Goal: Task Accomplishment & Management: Use online tool/utility

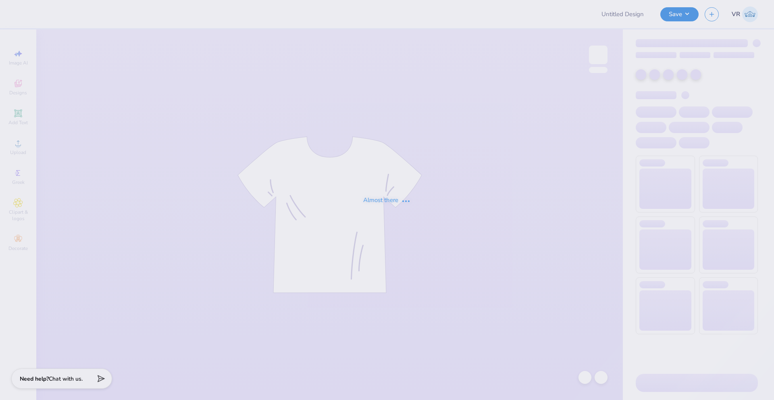
type input "Laila Ashurst : Saint Francis University"
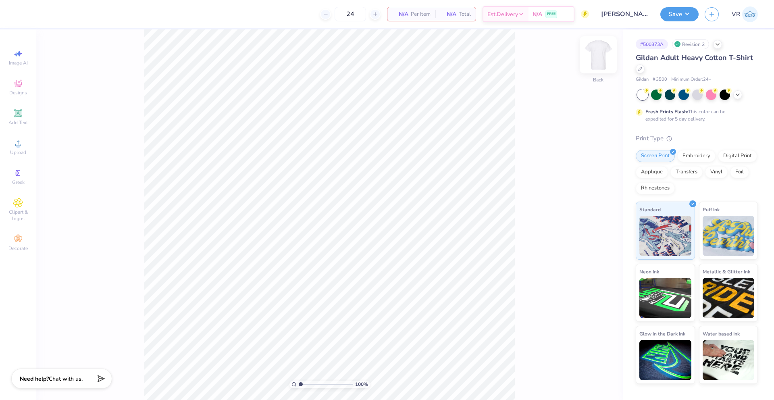
click at [594, 56] on img at bounding box center [598, 55] width 32 height 32
click at [607, 58] on img at bounding box center [598, 55] width 32 height 32
click at [22, 151] on span "Upload" at bounding box center [18, 152] width 16 height 6
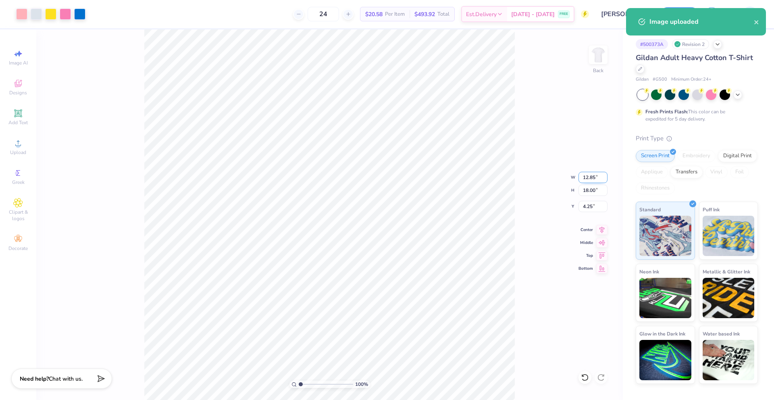
click at [587, 178] on input "12.85" at bounding box center [593, 177] width 29 height 11
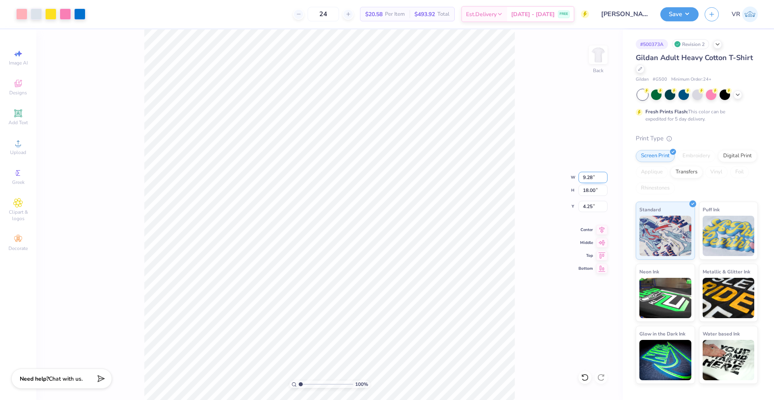
type input "9.28"
type input "13.00"
click at [589, 208] on input "6.75" at bounding box center [593, 206] width 29 height 11
type input "3.00"
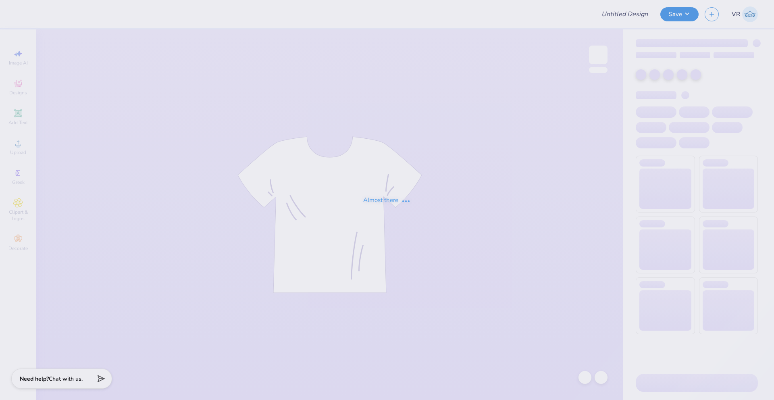
type input "zeta"
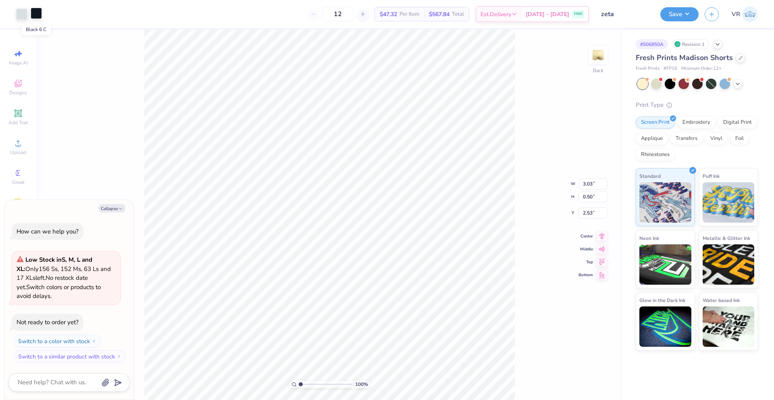
click at [36, 13] on div at bounding box center [36, 13] width 11 height 11
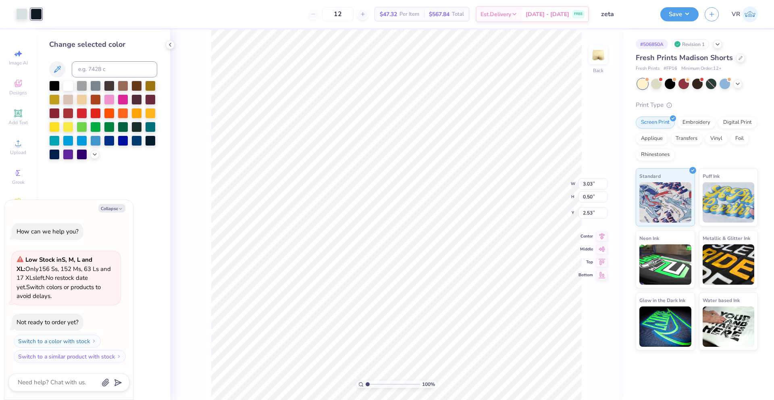
type textarea "x"
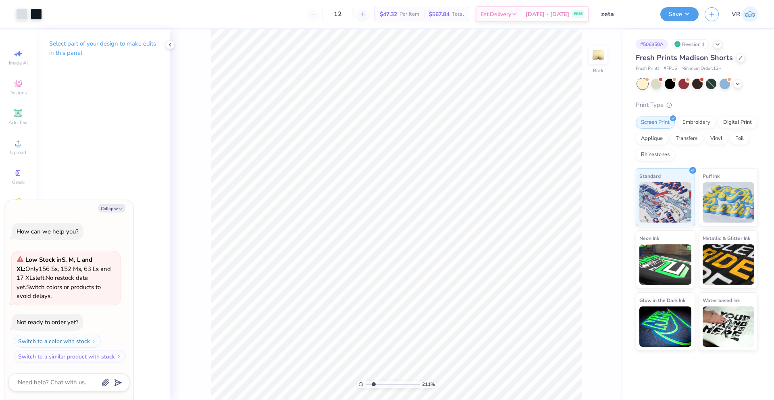
drag, startPoint x: 369, startPoint y: 384, endPoint x: 373, endPoint y: 383, distance: 4.1
type input "2.11"
click at [373, 383] on input "range" at bounding box center [393, 384] width 54 height 7
click at [151, 150] on div "Select part of your design to make edits in this panel" at bounding box center [103, 214] width 134 height 371
click at [113, 208] on button "Collapse" at bounding box center [111, 208] width 27 height 8
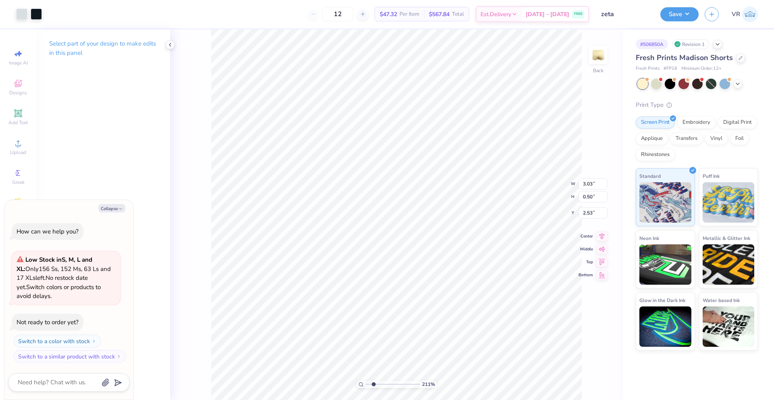
type textarea "x"
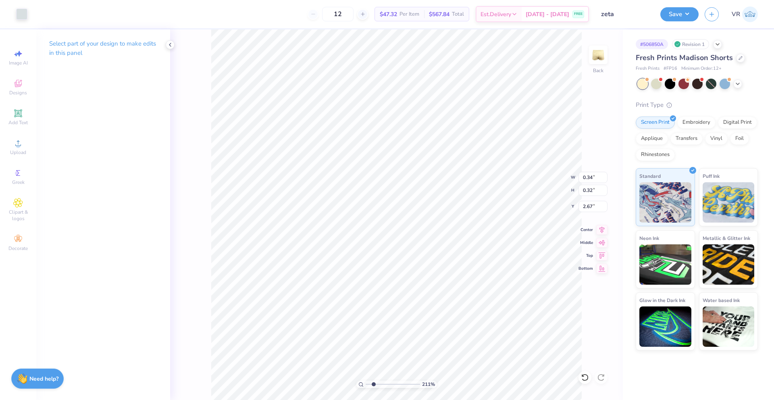
type input "0.40"
type input "0.45"
type input "2.58"
type input "0.58"
type input "0.35"
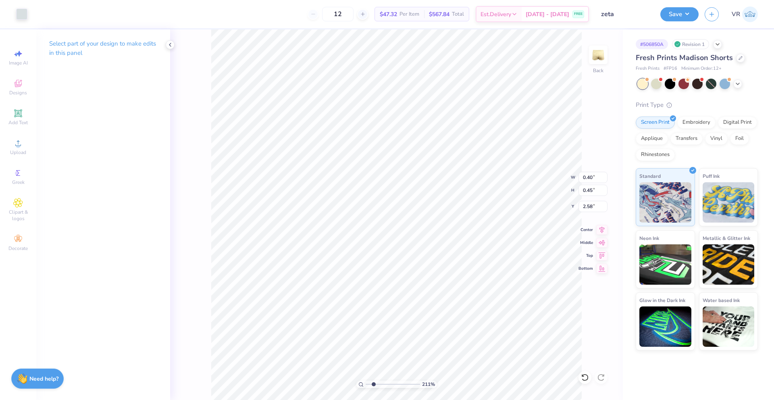
type input "2.69"
click at [23, 117] on div "Add Text" at bounding box center [18, 117] width 28 height 24
type input "3.26"
type input "0.94"
type input "5.03"
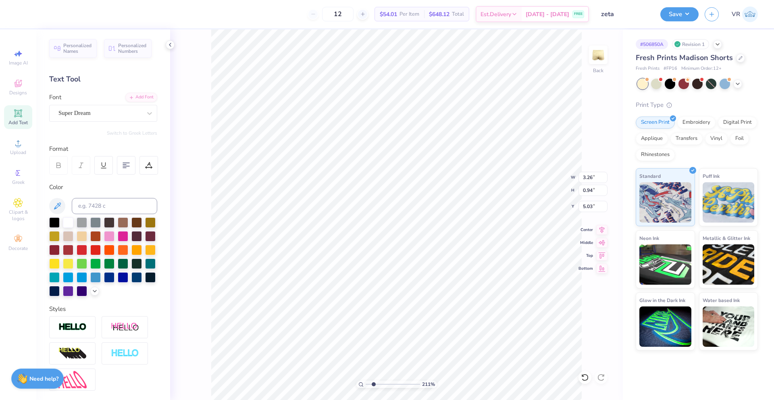
scroll to position [7, 2]
type textarea "love zeta"
type input "5.23"
type input "3.52"
type input "0.61"
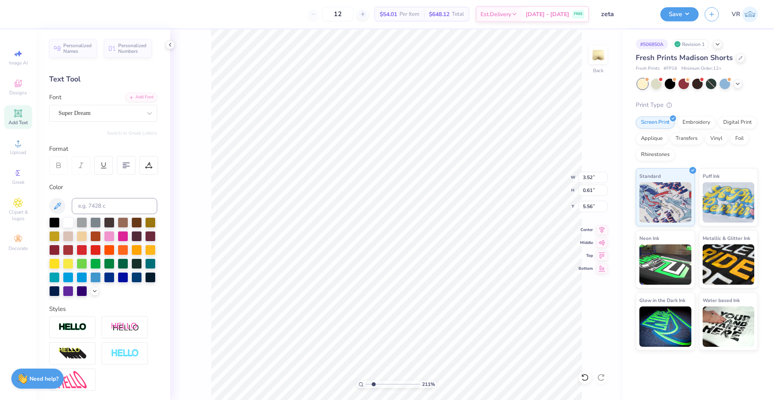
type input "3.38"
type input "3.23"
type input "0.56"
type input "3.44"
click at [588, 208] on input "3.44" at bounding box center [593, 206] width 29 height 11
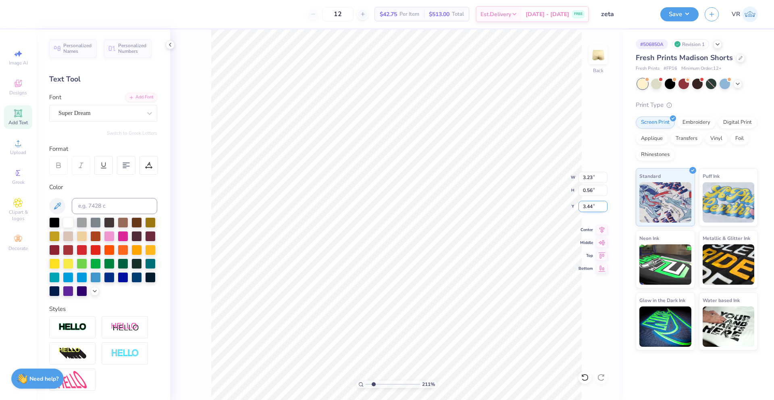
click at [588, 208] on input "3.44" at bounding box center [593, 206] width 29 height 11
type input "2.00"
click at [558, 204] on div "211 % Back W 3.23 3.23 " H 0.56 0.56 " Y 2.00 2.00 " Center Middle Top Bottom" at bounding box center [396, 214] width 453 height 371
click at [585, 206] on input "2.00" at bounding box center [593, 206] width 29 height 11
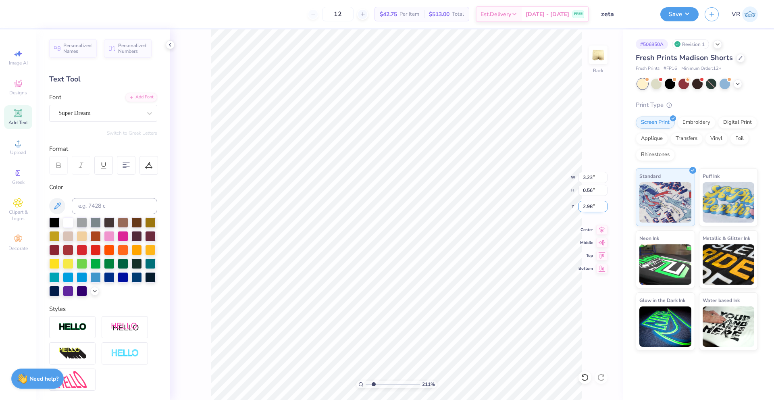
type input "3.00"
drag, startPoint x: 371, startPoint y: 381, endPoint x: 362, endPoint y: 381, distance: 8.9
type input "1"
click at [366, 381] on input "range" at bounding box center [393, 384] width 54 height 7
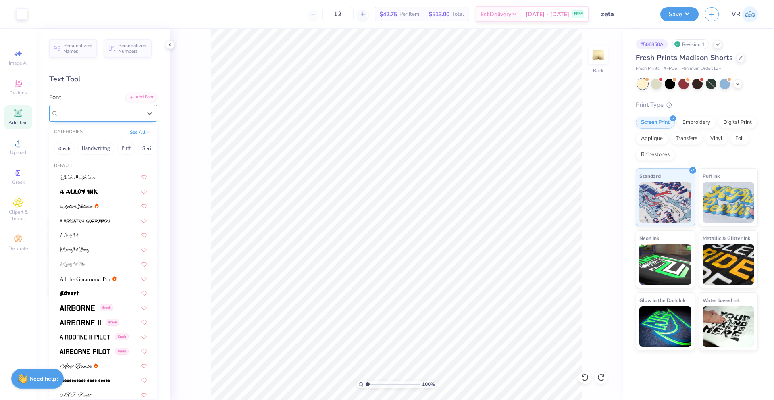
click at [122, 113] on div "Super Dream" at bounding box center [100, 113] width 85 height 12
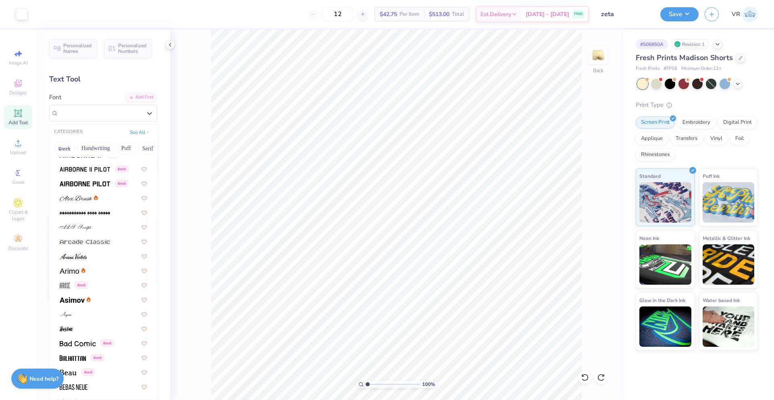
scroll to position [0, 0]
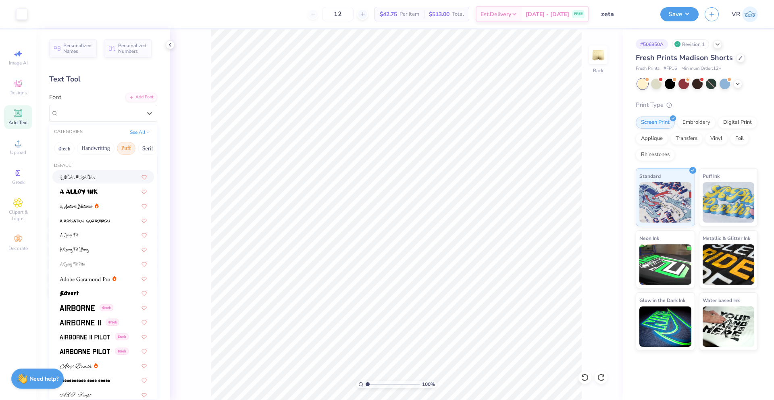
click at [132, 147] on button "Puff" at bounding box center [126, 148] width 19 height 13
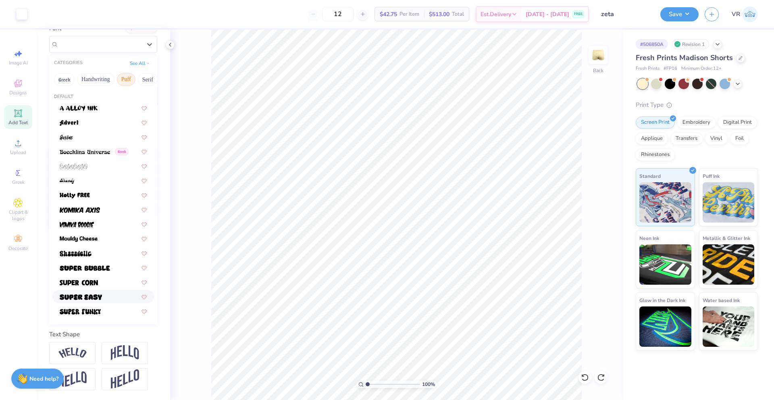
scroll to position [83, 0]
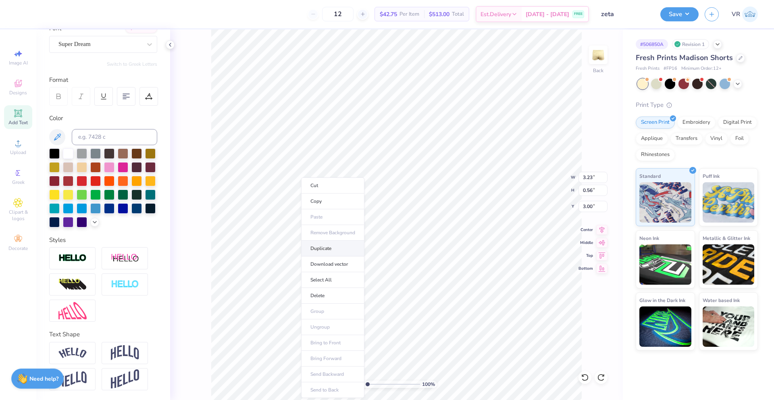
click at [324, 249] on li "Duplicate" at bounding box center [332, 249] width 63 height 16
type input "4.79"
click at [23, 124] on span "Add Text" at bounding box center [17, 122] width 19 height 6
type input "3.26"
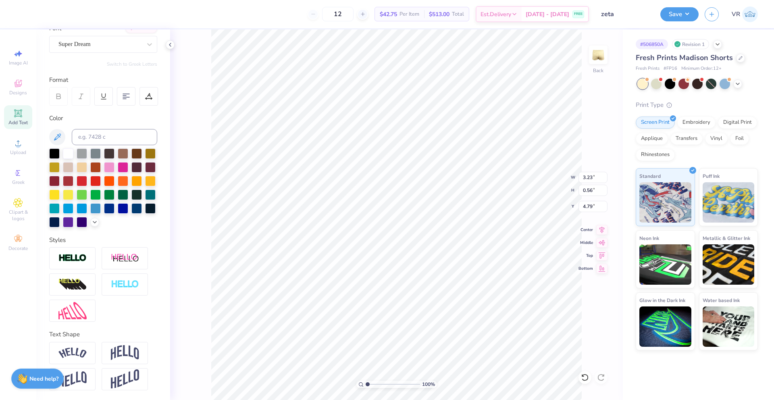
type input "0.94"
type input "5.03"
type textarea "EXT"
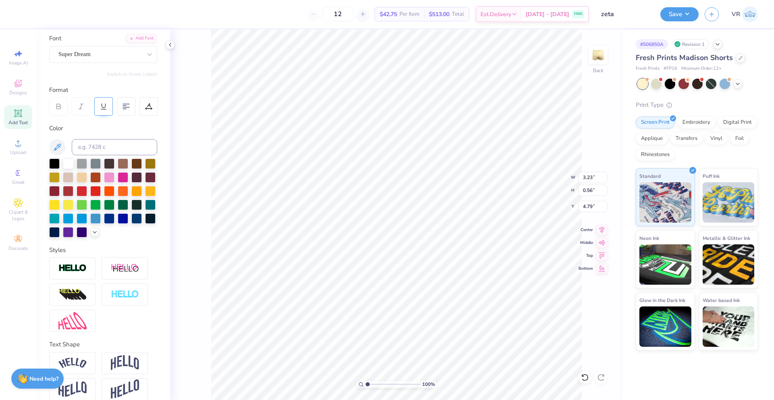
scroll to position [35, 0]
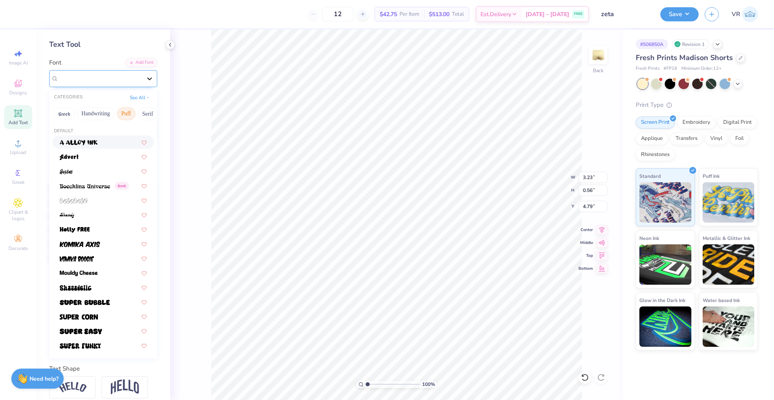
click at [148, 77] on div at bounding box center [149, 78] width 15 height 15
click at [125, 114] on button "Puff" at bounding box center [126, 113] width 19 height 13
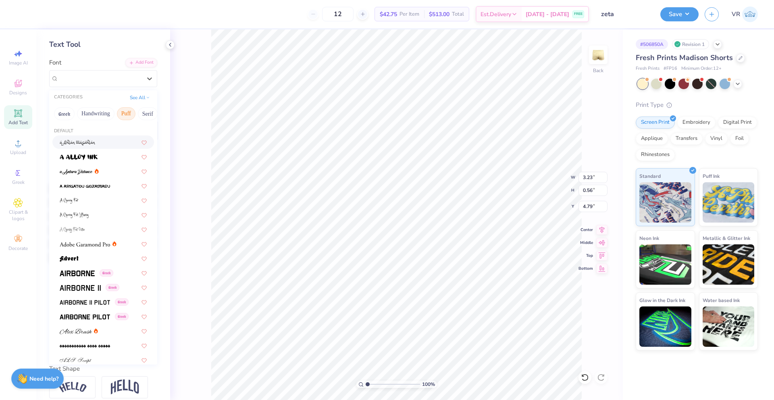
click at [122, 113] on button "Puff" at bounding box center [126, 113] width 19 height 13
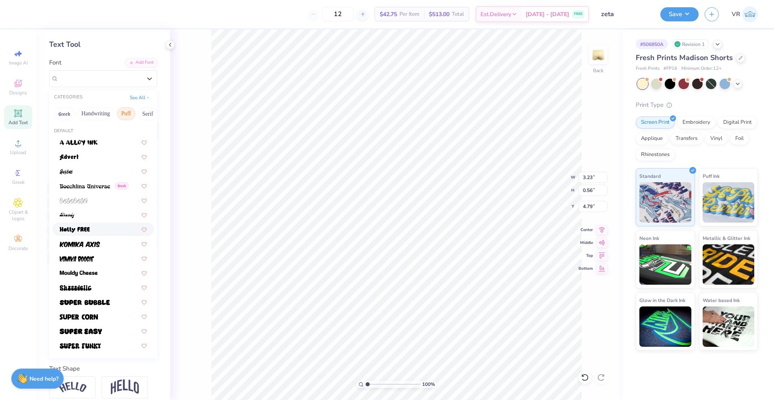
click at [89, 229] on img at bounding box center [75, 230] width 30 height 6
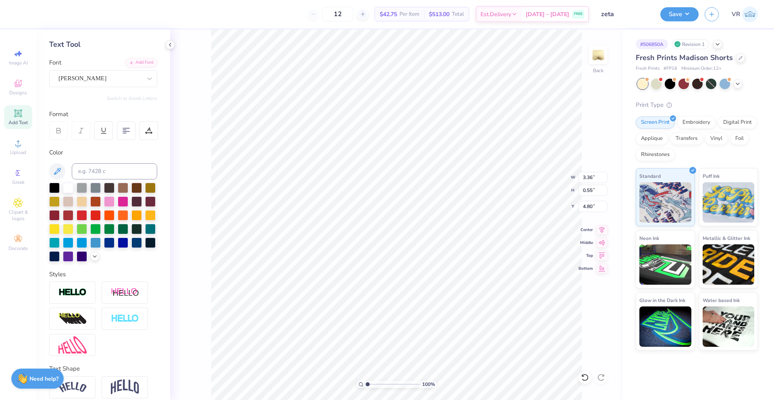
type input "3.36"
type input "0.55"
type input "4.80"
type input "1.81"
click at [372, 385] on input "range" at bounding box center [393, 384] width 54 height 7
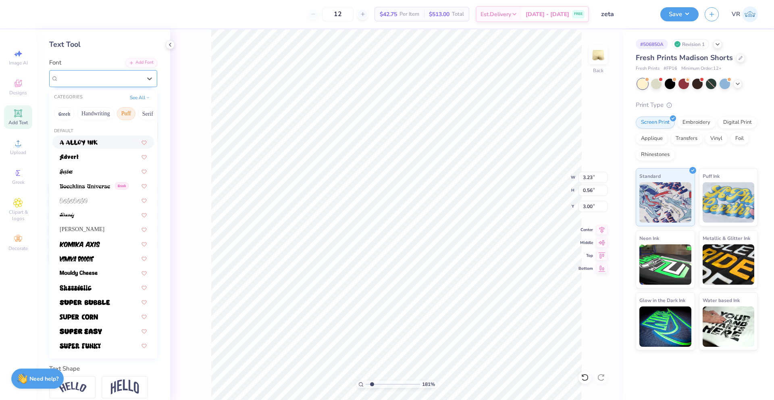
click at [86, 79] on div "Super Dream" at bounding box center [100, 78] width 85 height 12
click at [129, 116] on button "Puff" at bounding box center [126, 113] width 19 height 13
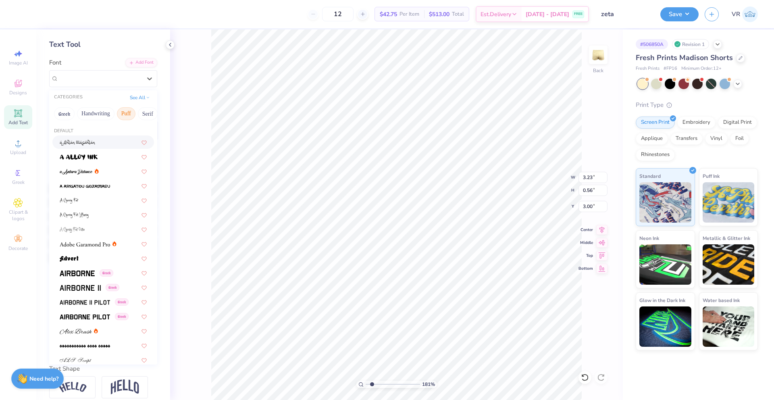
click at [125, 115] on button "Puff" at bounding box center [126, 113] width 19 height 13
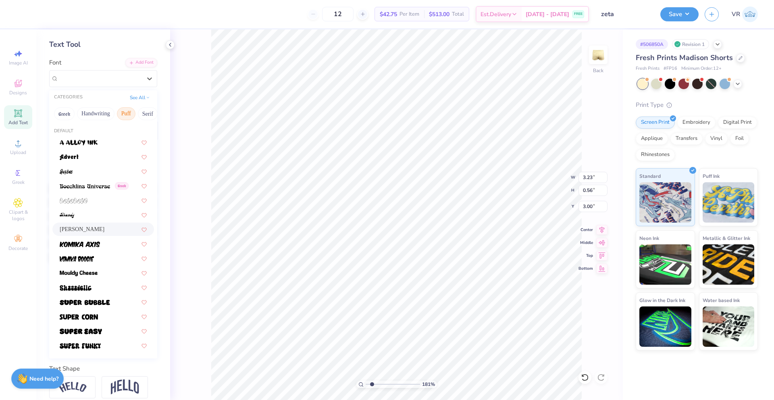
click at [88, 230] on div "Holly FREE" at bounding box center [103, 229] width 87 height 8
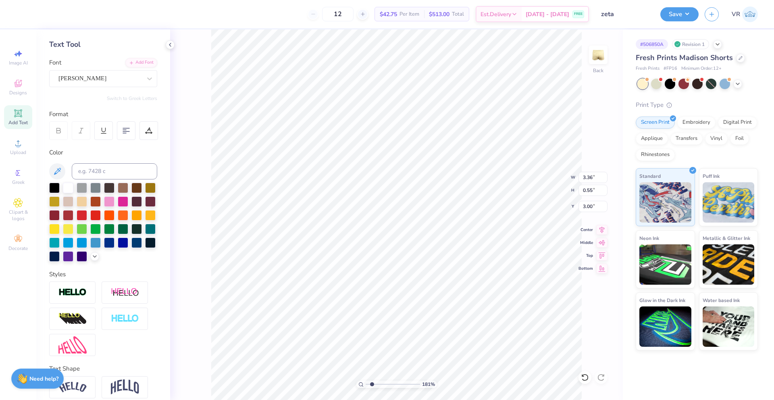
type input "3.36"
type input "0.55"
click at [589, 178] on input "3.36" at bounding box center [593, 177] width 29 height 11
type input "3.00"
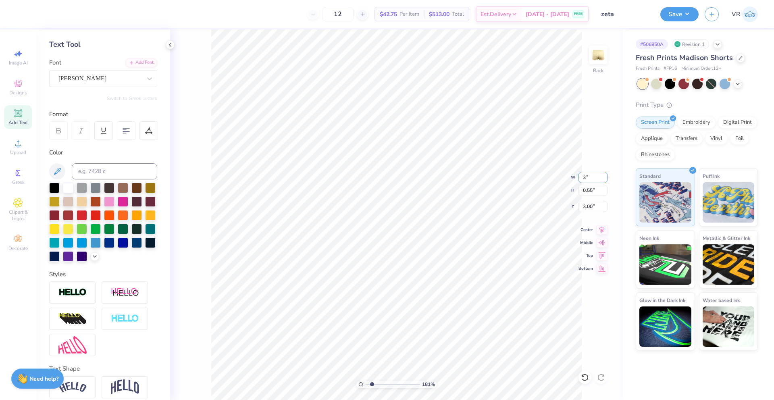
type input "0.49"
click at [589, 208] on input "3.03" at bounding box center [593, 206] width 29 height 11
click at [590, 208] on input "3.03" at bounding box center [593, 206] width 29 height 11
type input "3.00"
drag, startPoint x: 371, startPoint y: 385, endPoint x: 364, endPoint y: 385, distance: 6.9
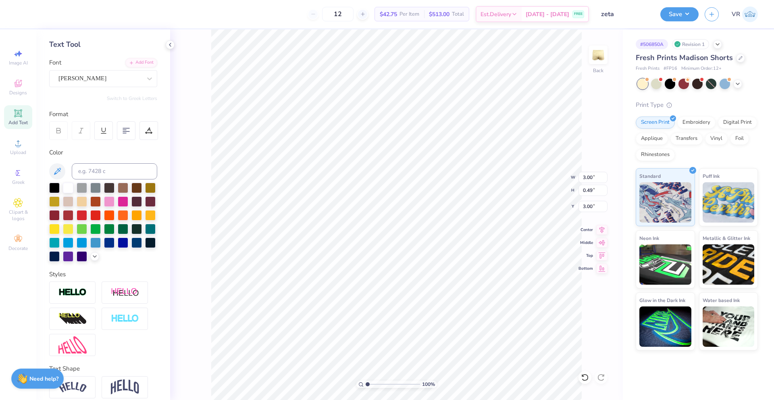
type input "1"
click at [366, 385] on input "range" at bounding box center [393, 384] width 54 height 7
click at [18, 88] on div "Designs" at bounding box center [18, 87] width 28 height 24
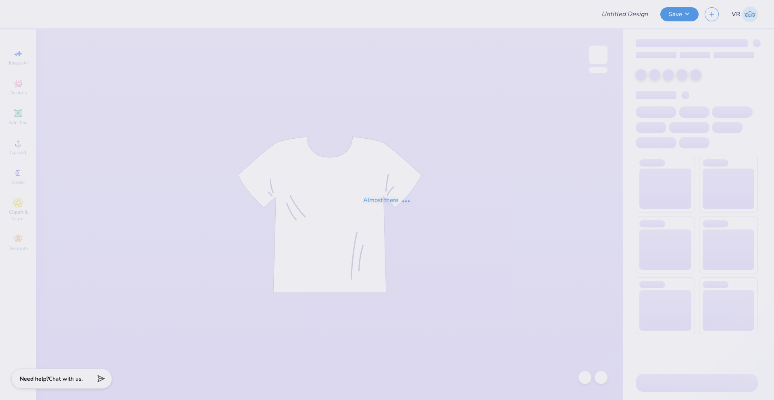
type input "zeta"
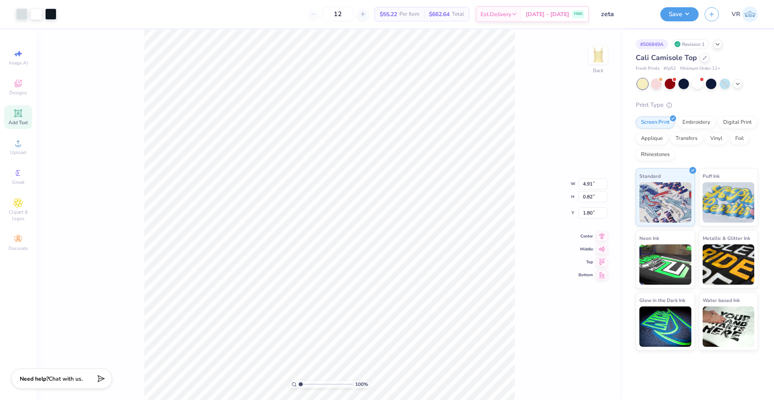
click at [21, 115] on icon at bounding box center [18, 113] width 6 height 6
type input "3.55"
type input "1.03"
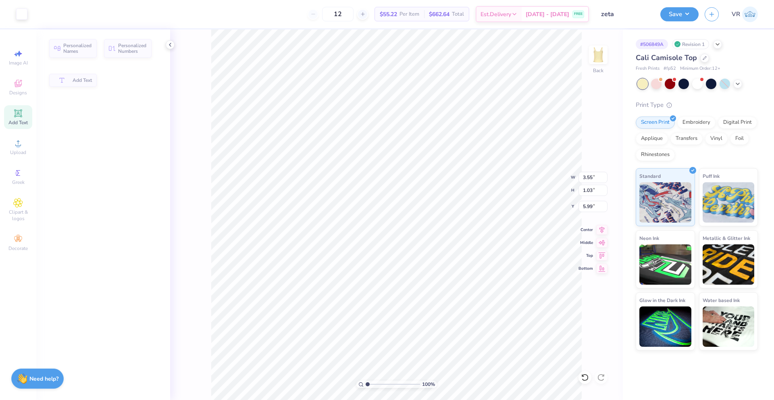
type input "5.99"
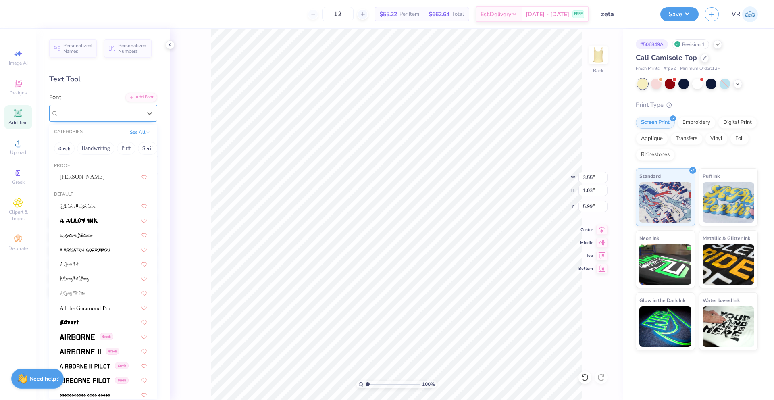
click at [108, 115] on div "Super Dream" at bounding box center [100, 113] width 85 height 12
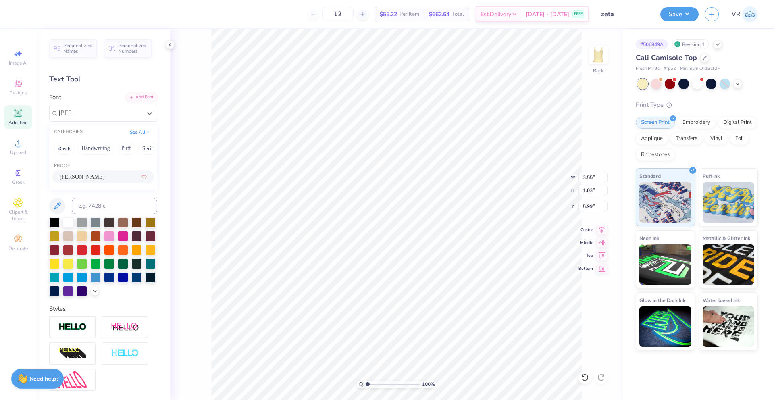
type input "alex"
type input "4.91"
type input "0.82"
type input "1.80"
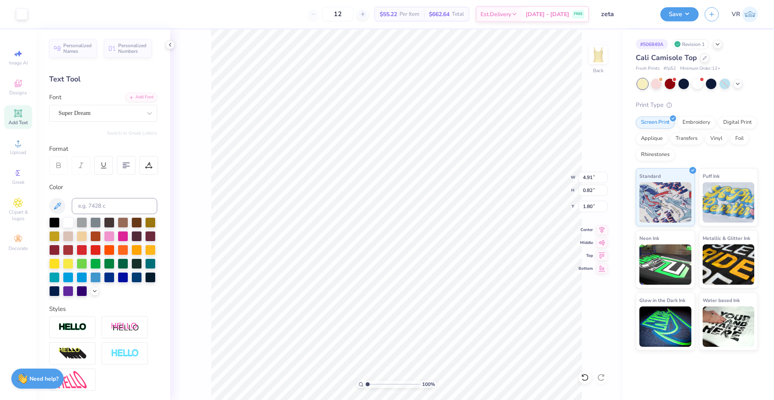
type input "3.55"
type input "1.03"
type input "5.99"
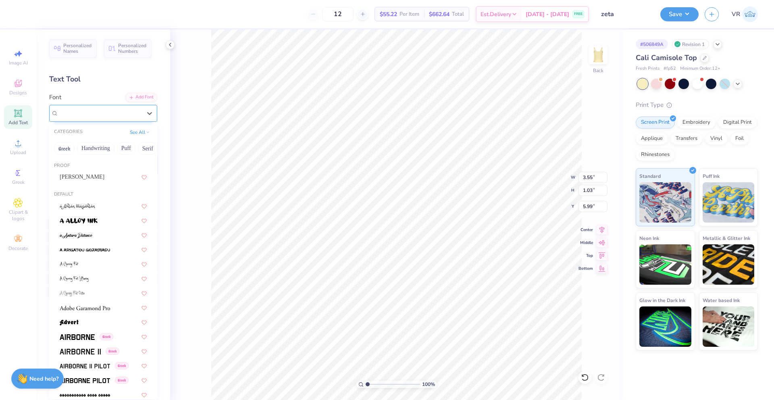
click at [120, 120] on div "Super Dream" at bounding box center [103, 113] width 108 height 17
click at [125, 146] on button "Puff" at bounding box center [126, 148] width 19 height 13
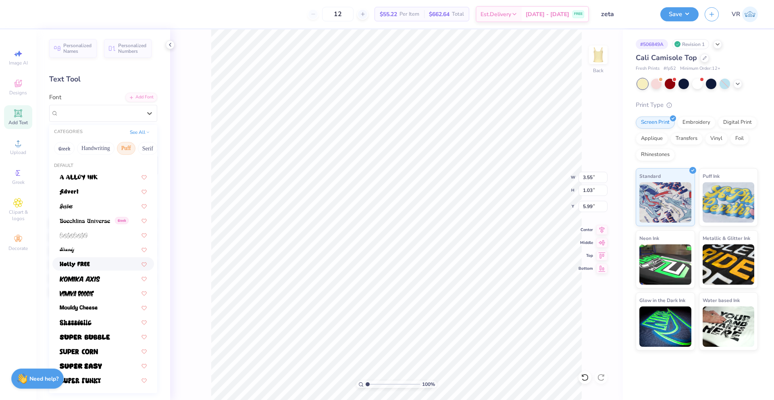
click at [88, 264] on img at bounding box center [75, 265] width 30 height 6
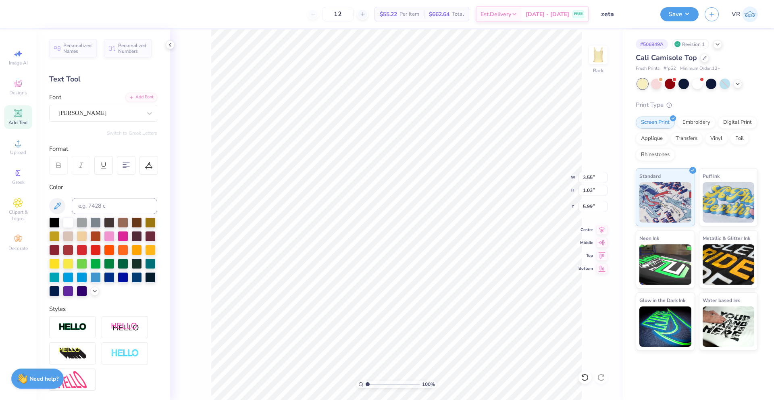
type input "3.31"
type input "1.02"
type textarea "zeta tau alpha"
click at [583, 177] on input "6.99" at bounding box center [593, 177] width 29 height 11
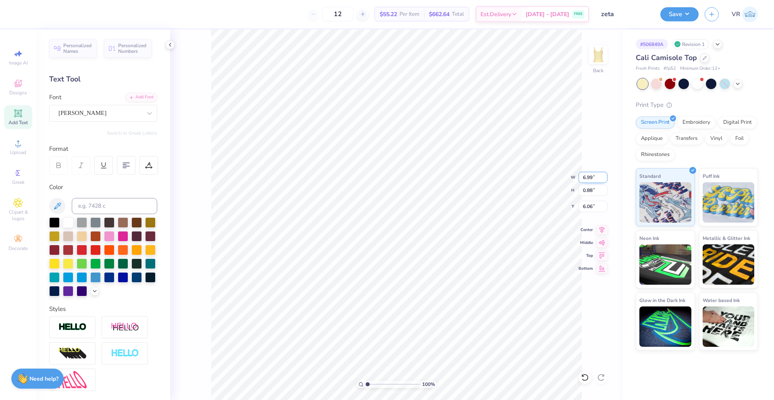
click at [583, 177] on input "6.99" at bounding box center [593, 177] width 29 height 11
type input "6.00"
type input "0.75"
type input "6.12"
click at [589, 208] on input "6.12" at bounding box center [593, 206] width 29 height 11
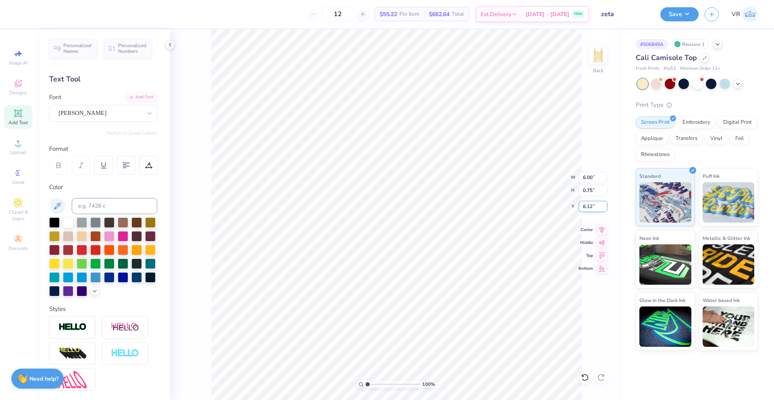
click at [589, 208] on input "6.12" at bounding box center [593, 206] width 29 height 11
type input "4.91"
type input "0.82"
type input "1.80"
type input "6.00"
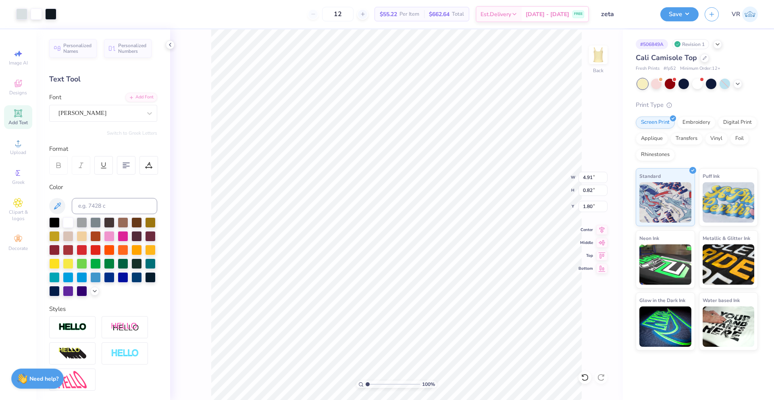
type input "0.75"
click at [587, 206] on input "6.12" at bounding box center [593, 206] width 29 height 11
type input "1.80"
drag, startPoint x: 370, startPoint y: 384, endPoint x: 378, endPoint y: 384, distance: 8.1
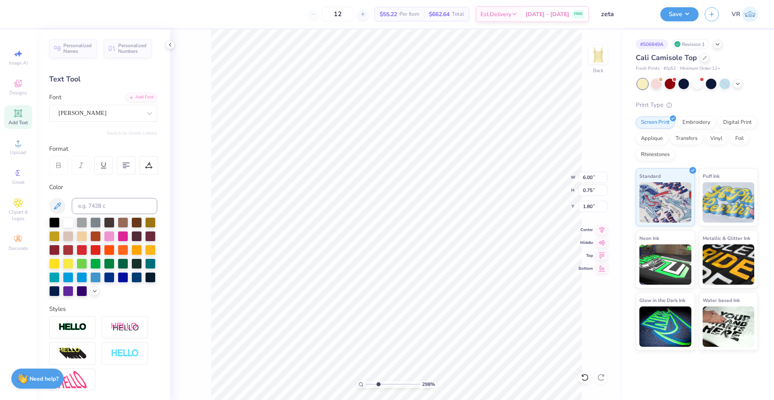
type input "2.98"
click at [378, 384] on input "range" at bounding box center [393, 384] width 54 height 7
type input "3.53"
type input "4.91"
type input "0.82"
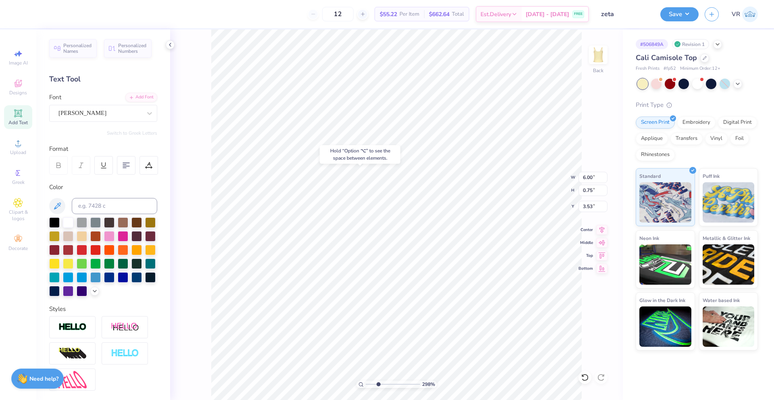
type input "1.80"
click at [587, 205] on input "3.53" at bounding box center [593, 206] width 29 height 11
type input "1.80"
click at [602, 231] on icon at bounding box center [602, 228] width 5 height 7
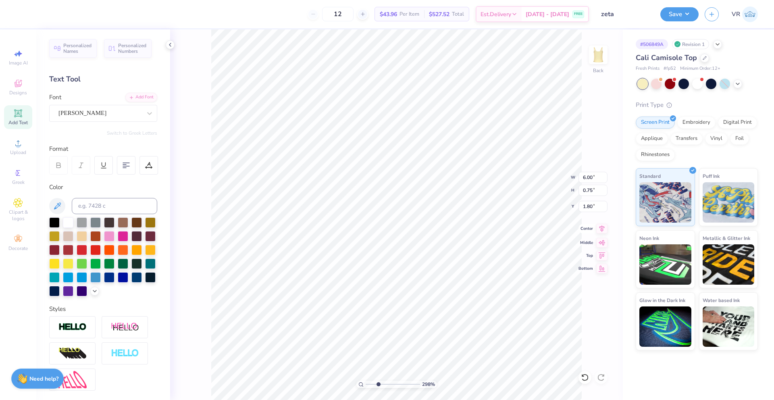
click at [602, 231] on icon at bounding box center [602, 228] width 5 height 7
type input "2.21"
type input "0.50"
type input "2.76"
click at [600, 231] on icon at bounding box center [601, 229] width 11 height 10
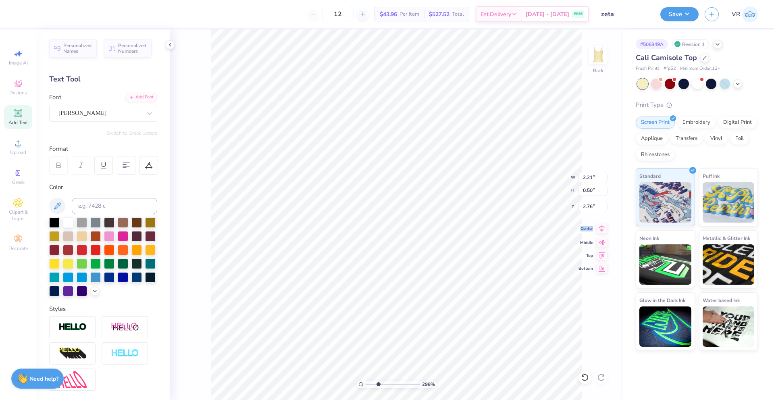
click at [600, 231] on icon at bounding box center [601, 229] width 11 height 10
drag, startPoint x: 373, startPoint y: 383, endPoint x: 364, endPoint y: 382, distance: 9.3
type input "1"
click at [366, 382] on input "range" at bounding box center [393, 384] width 54 height 7
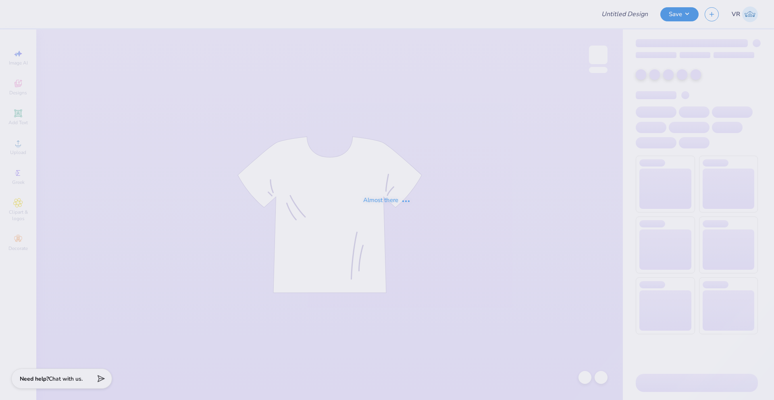
type input "sig pi camo"
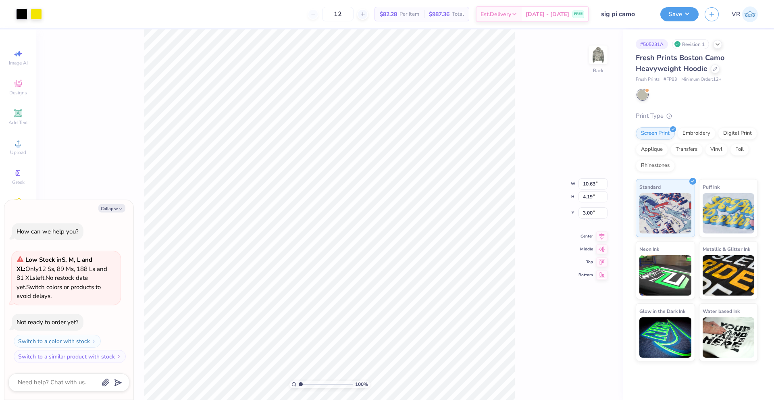
type textarea "x"
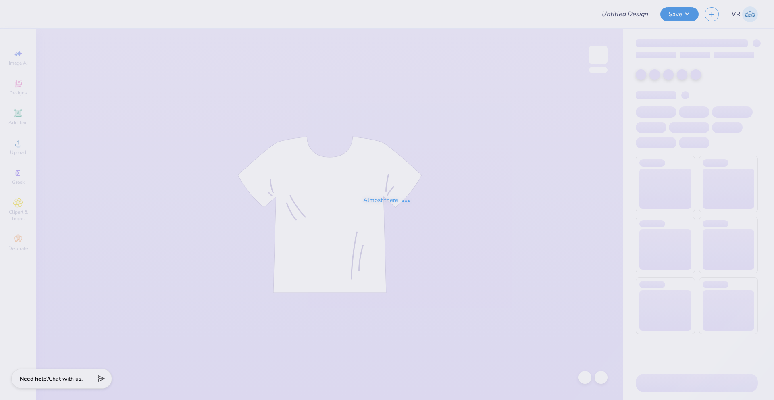
type input "Aphi Bid day"
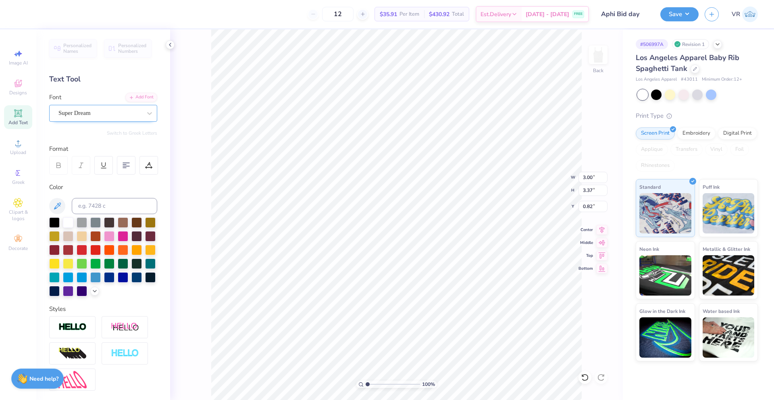
click at [128, 112] on div "Super Dream" at bounding box center [100, 113] width 85 height 12
click at [94, 179] on img at bounding box center [85, 178] width 50 height 6
type input "roun"
type input "3.17"
type input "3.43"
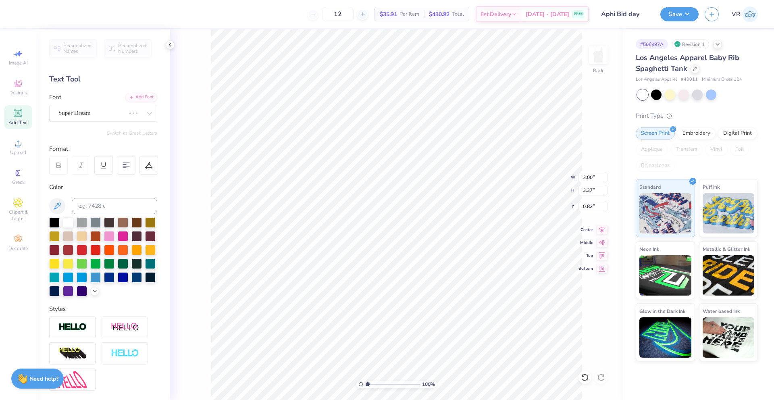
type input "0.80"
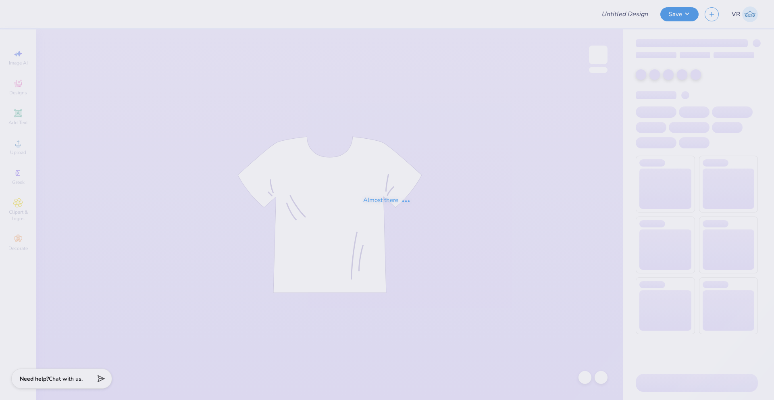
type input "[GEOGRAPHIC_DATA][US_STATE] : [PERSON_NAME]"
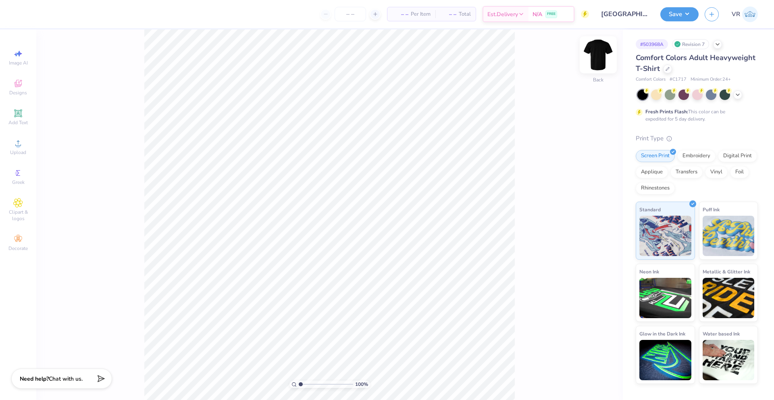
click at [596, 53] on img at bounding box center [598, 55] width 32 height 32
click at [598, 53] on img at bounding box center [598, 55] width 32 height 32
click at [598, 54] on img at bounding box center [598, 55] width 32 height 32
click at [598, 53] on img at bounding box center [598, 55] width 32 height 32
click at [22, 145] on icon at bounding box center [18, 143] width 10 height 10
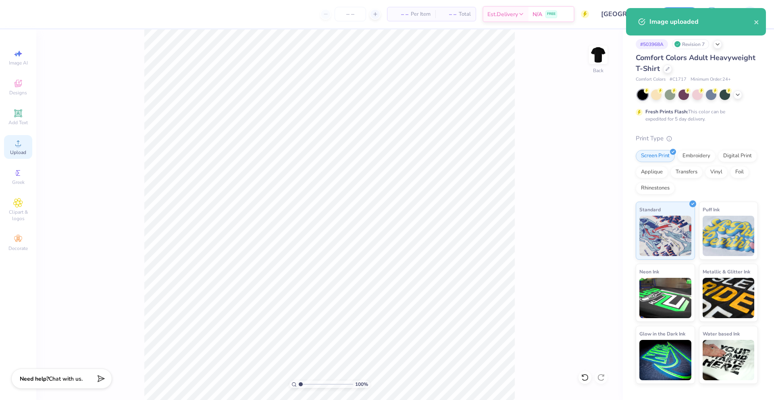
click at [25, 148] on div "Upload" at bounding box center [18, 147] width 28 height 24
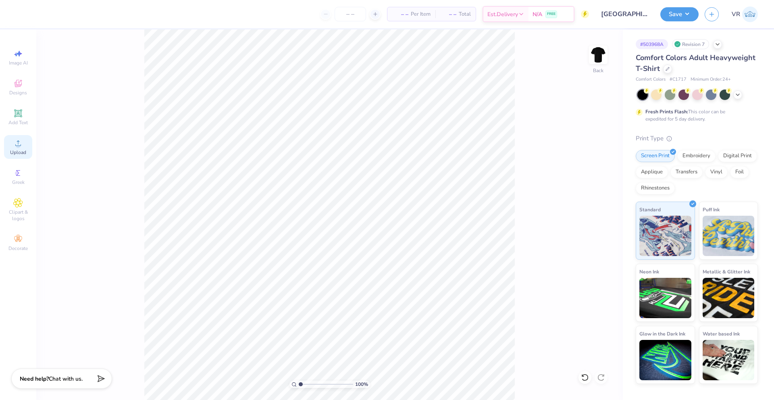
click at [24, 147] on div "Upload" at bounding box center [18, 147] width 28 height 24
click at [589, 177] on input "14.17" at bounding box center [593, 177] width 29 height 11
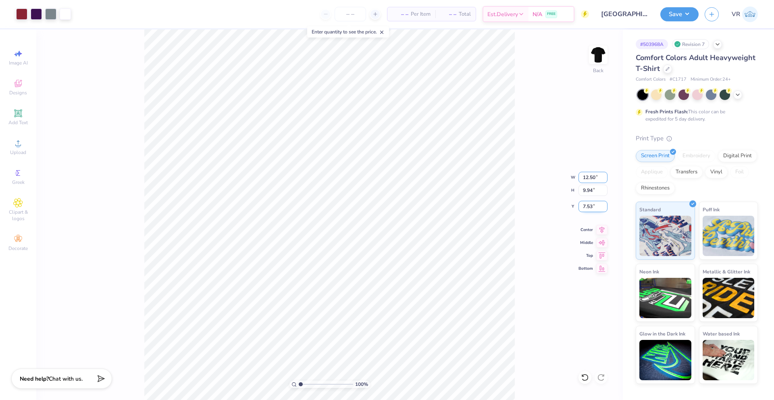
type input "12.50"
click at [582, 207] on input "7.53" at bounding box center [593, 206] width 29 height 11
type input "8.77"
click at [582, 207] on input "8.12" at bounding box center [593, 206] width 29 height 11
type input "3.00"
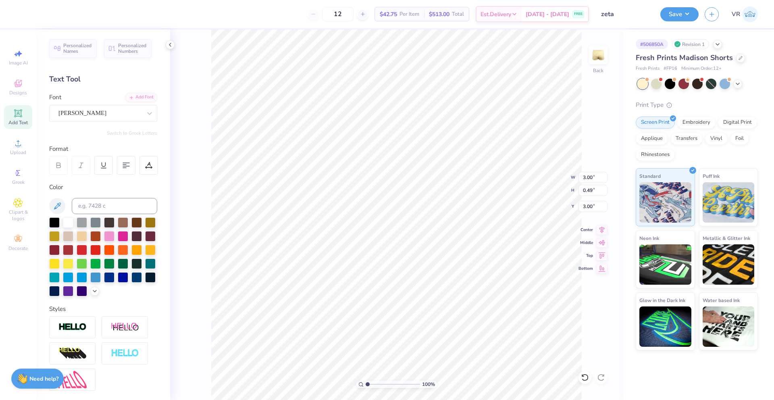
scroll to position [7, 1]
type textarea "love zeta"
drag, startPoint x: 368, startPoint y: 383, endPoint x: 377, endPoint y: 382, distance: 9.0
type input "2.87"
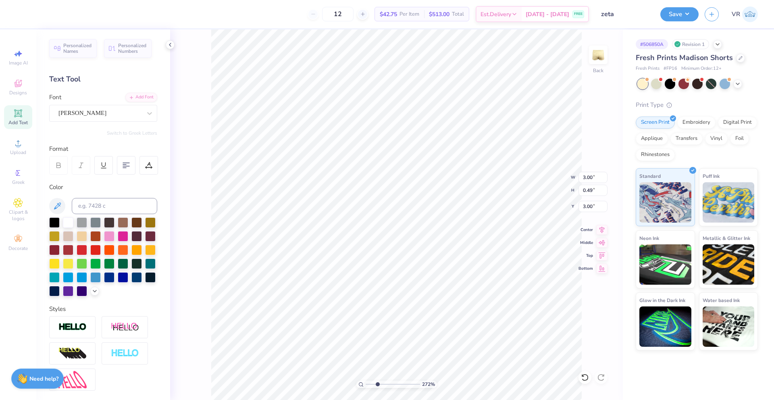
click at [377, 383] on input "range" at bounding box center [393, 384] width 54 height 7
type textarea "love zeta"
click at [124, 114] on div "Holly FREE" at bounding box center [100, 113] width 85 height 12
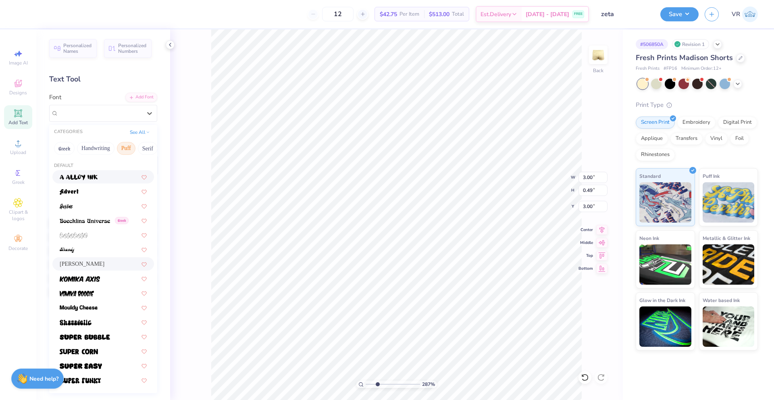
click at [81, 173] on span at bounding box center [79, 177] width 38 height 8
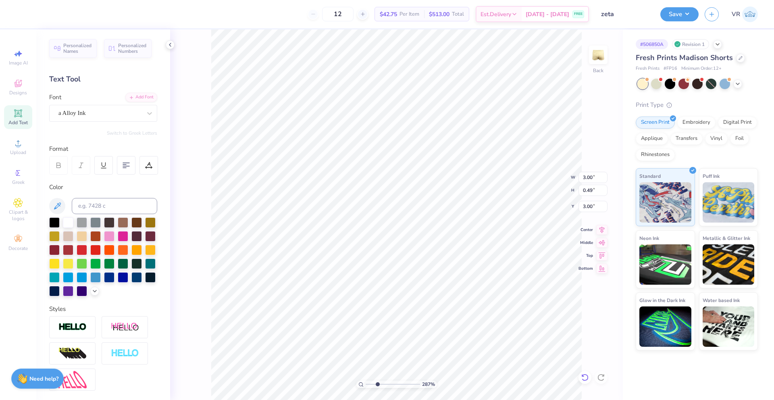
click at [585, 376] on icon at bounding box center [585, 377] width 8 height 8
type textarea "love zeta"
click at [20, 117] on icon at bounding box center [18, 113] width 10 height 10
type input "3.26"
type input "0.94"
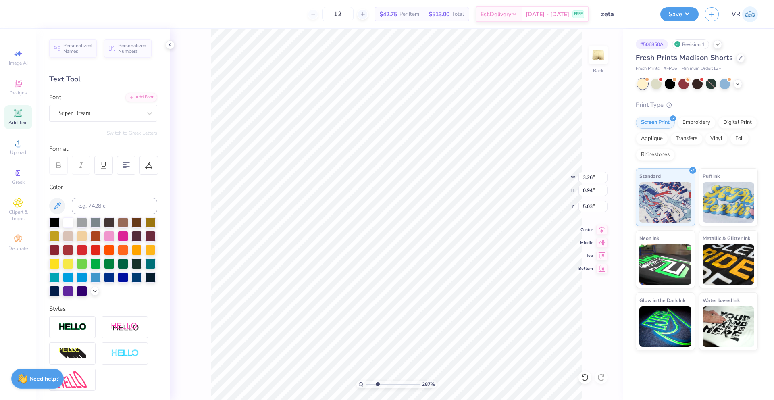
type input "5.03"
type textarea "'"
type textarea ";"
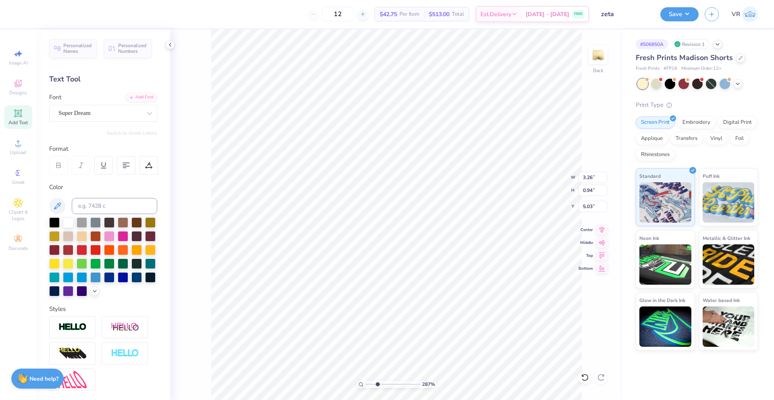
scroll to position [6, 1]
type textarea ":"
type textarea """
type textarea "'"
type input "3.36"
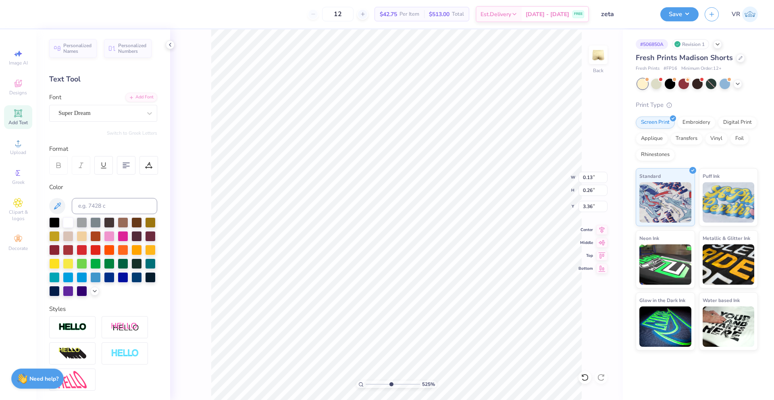
drag, startPoint x: 379, startPoint y: 383, endPoint x: 390, endPoint y: 380, distance: 11.9
type input "5.25"
click at [390, 381] on input "range" at bounding box center [393, 384] width 54 height 7
type input "3.36"
drag, startPoint x: 387, startPoint y: 383, endPoint x: 369, endPoint y: 381, distance: 17.8
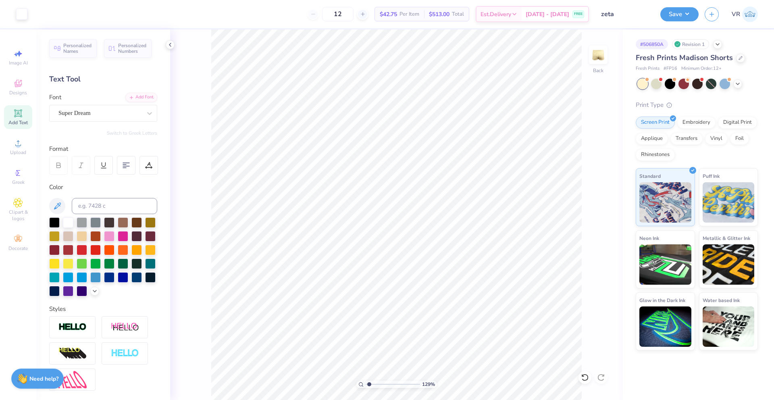
click at [369, 381] on input "range" at bounding box center [393, 384] width 54 height 7
click at [369, 311] on li "Group" at bounding box center [381, 312] width 63 height 16
type input "1"
click at [366, 385] on input "range" at bounding box center [393, 384] width 54 height 7
type input "2.99"
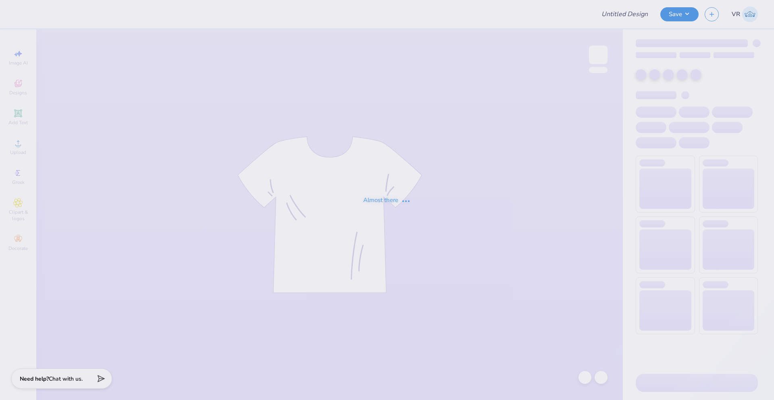
type input "Pi Kap War of Roses"
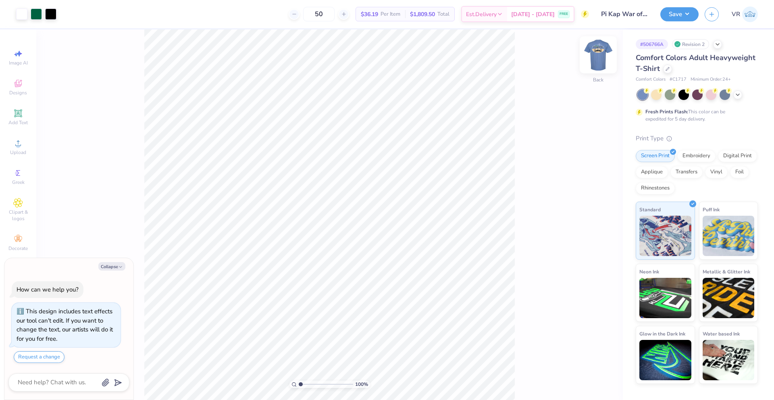
click at [595, 54] on img at bounding box center [598, 55] width 32 height 32
type textarea "x"
type input "0.59"
type input "8.64"
type textarea "x"
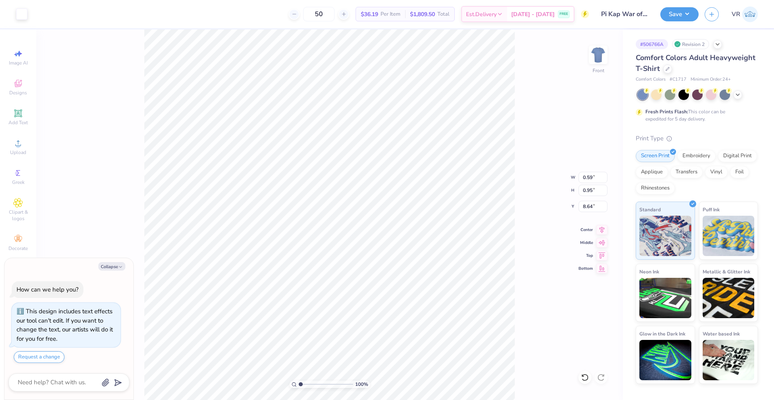
type input "0.94"
type input "8.63"
drag, startPoint x: 304, startPoint y: 384, endPoint x: 313, endPoint y: 382, distance: 9.2
type input "3.33"
click at [313, 382] on input "range" at bounding box center [326, 384] width 54 height 7
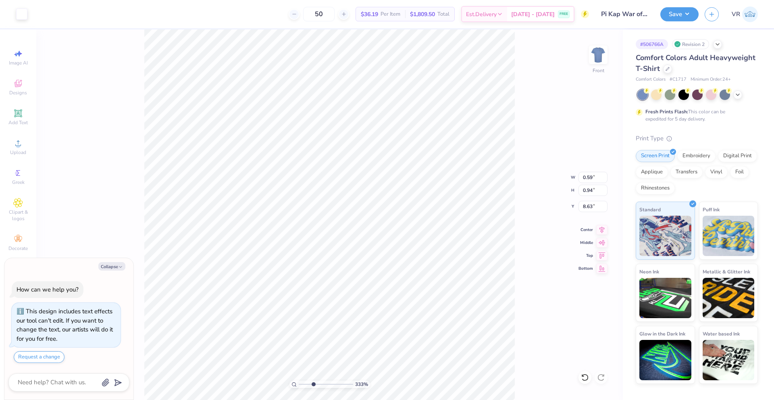
type textarea "x"
type input "8.87"
click at [222, 2] on div "50 $36.19 Per Item $1,809.50 Total Est. Delivery [DATE] - [DATE] FREE" at bounding box center [333, 14] width 512 height 28
type textarea "x"
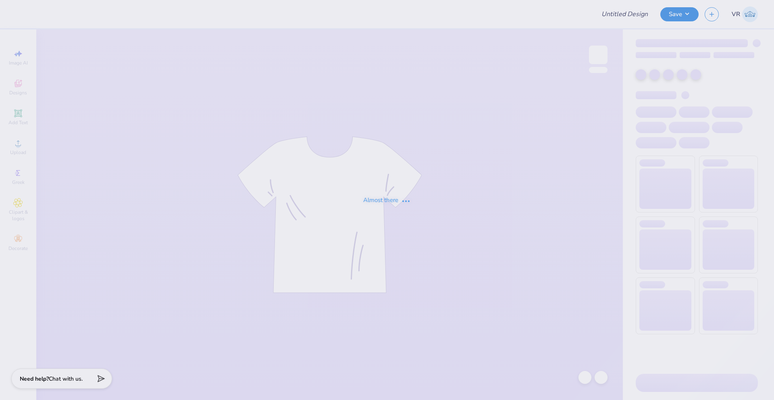
type input "Pi Kap War of Roses"
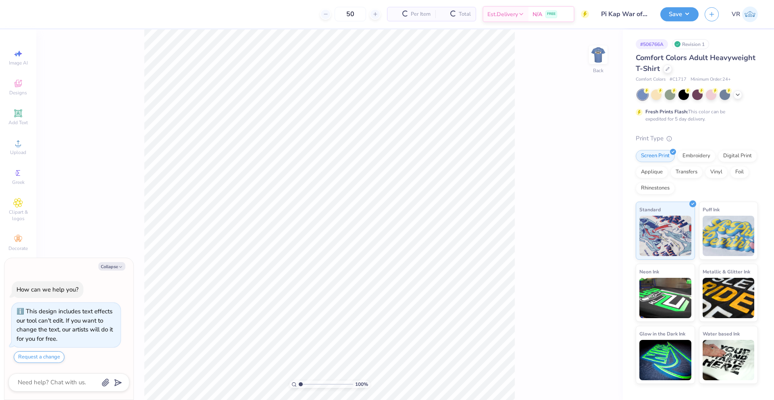
type textarea "x"
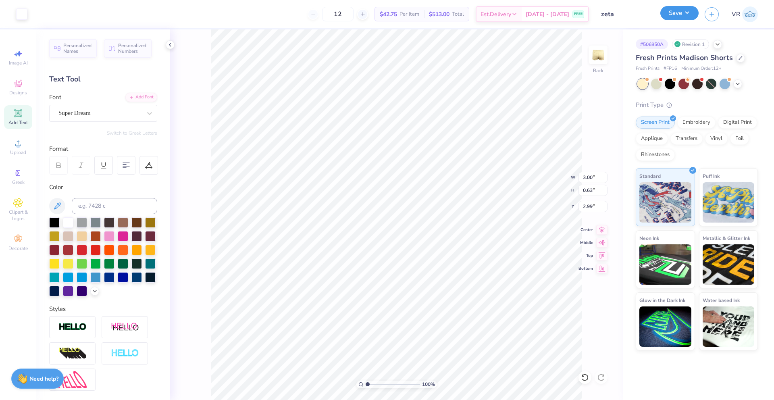
click at [684, 16] on button "Save" at bounding box center [679, 13] width 38 height 14
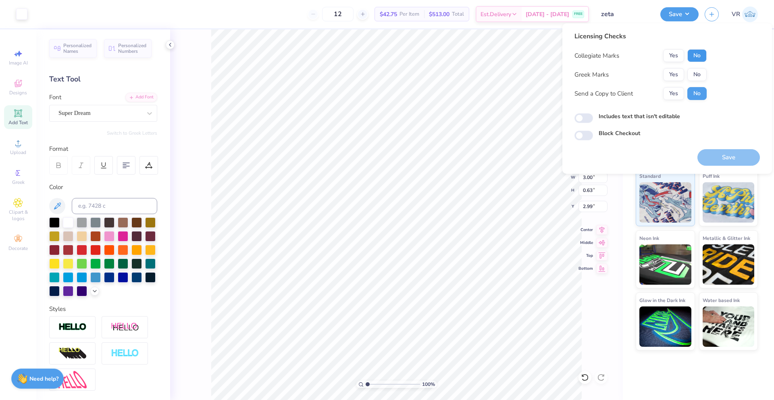
click at [694, 53] on button "No" at bounding box center [696, 55] width 19 height 13
click at [675, 80] on button "Yes" at bounding box center [673, 74] width 21 height 13
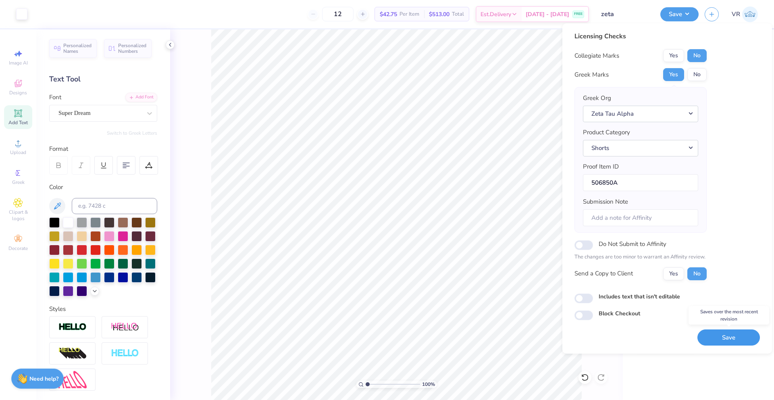
click at [725, 341] on button "Save" at bounding box center [729, 337] width 62 height 17
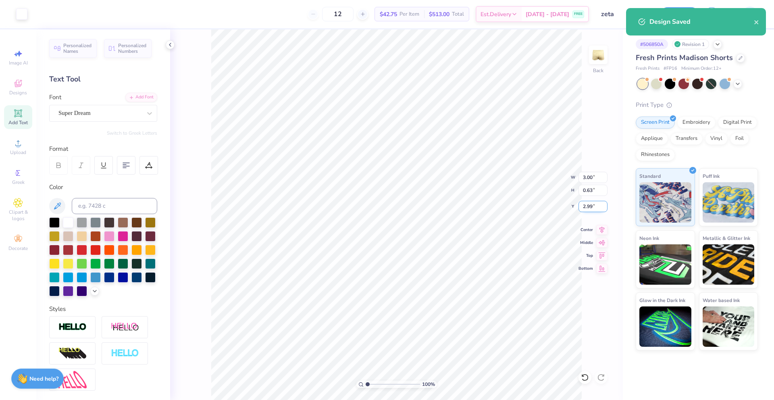
click at [585, 207] on input "2.99" at bounding box center [593, 206] width 29 height 11
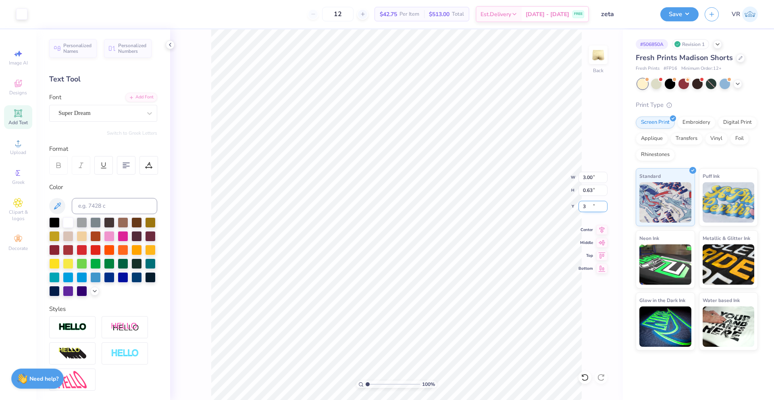
type input "3.00"
click at [679, 9] on button "Save" at bounding box center [679, 13] width 38 height 14
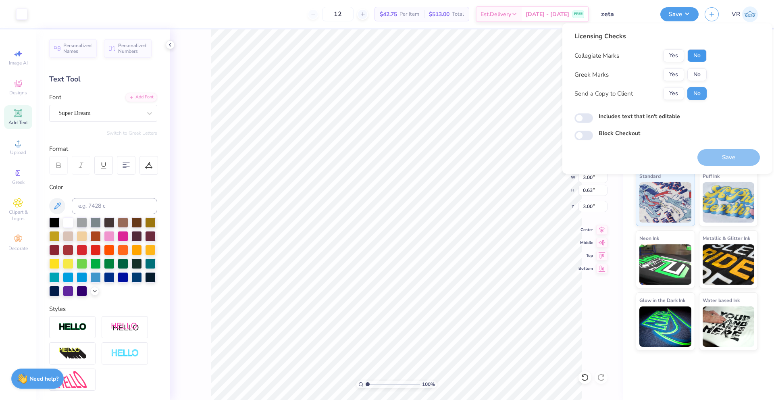
click at [696, 51] on button "No" at bounding box center [696, 55] width 19 height 13
click at [678, 78] on button "Yes" at bounding box center [673, 74] width 21 height 13
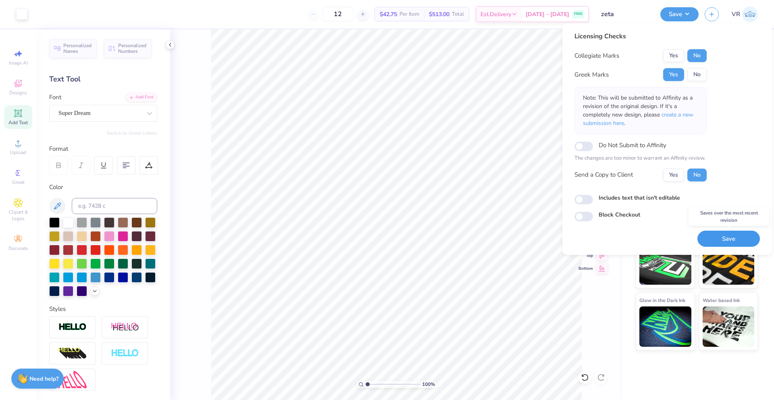
click at [741, 237] on button "Save" at bounding box center [729, 239] width 62 height 17
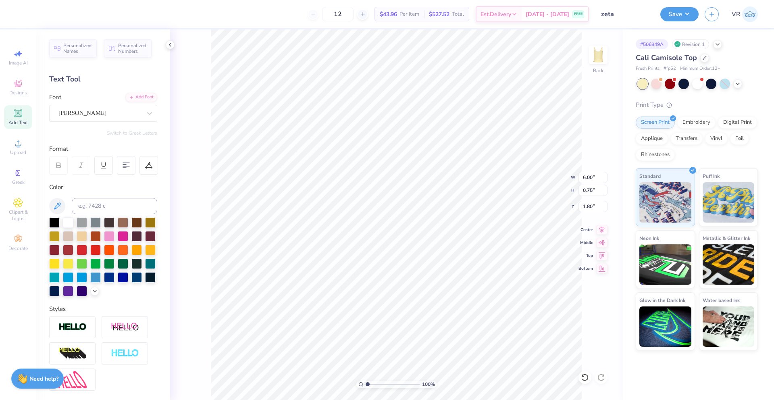
scroll to position [7, 2]
click at [686, 14] on button "Save" at bounding box center [679, 13] width 38 height 14
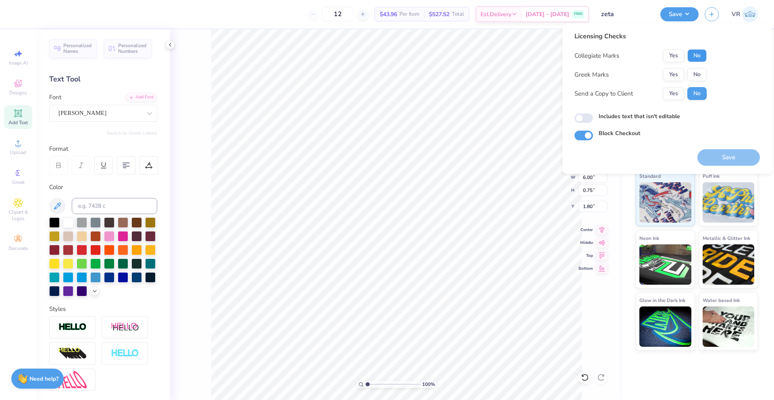
click at [696, 54] on button "No" at bounding box center [696, 55] width 19 height 13
click at [674, 75] on button "Yes" at bounding box center [673, 74] width 21 height 13
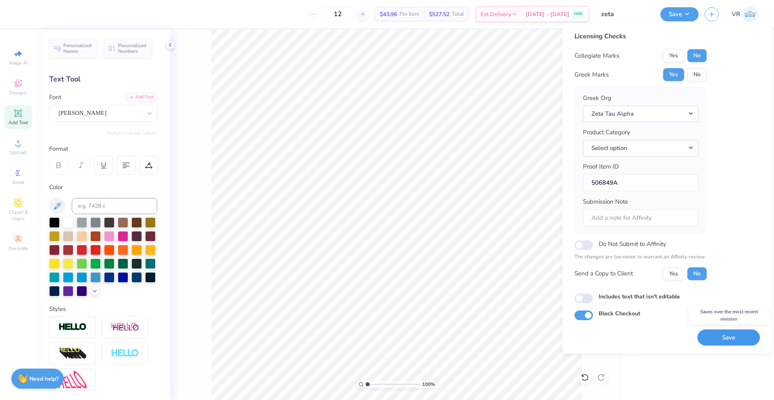
click at [723, 337] on button "Save" at bounding box center [729, 337] width 62 height 17
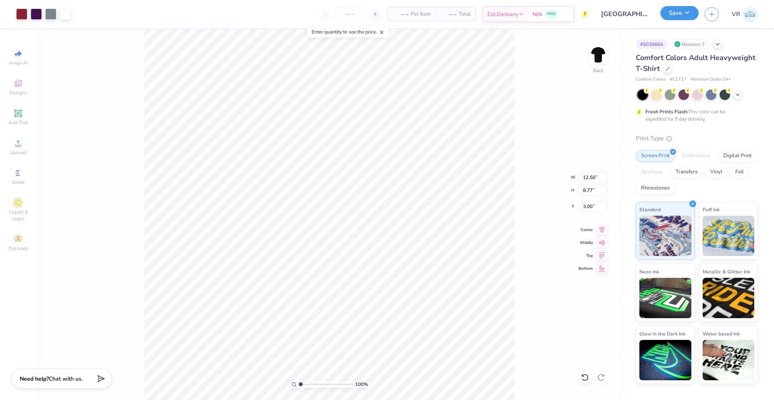
click at [682, 16] on button "Save" at bounding box center [679, 13] width 38 height 14
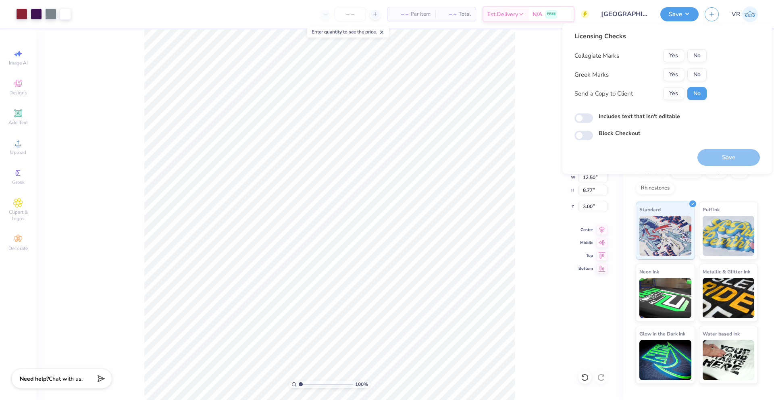
click at [706, 49] on div "Yes No" at bounding box center [685, 55] width 44 height 13
click at [700, 60] on button "No" at bounding box center [696, 55] width 19 height 13
click at [700, 79] on button "No" at bounding box center [696, 74] width 19 height 13
click at [719, 160] on button "Save" at bounding box center [729, 157] width 62 height 17
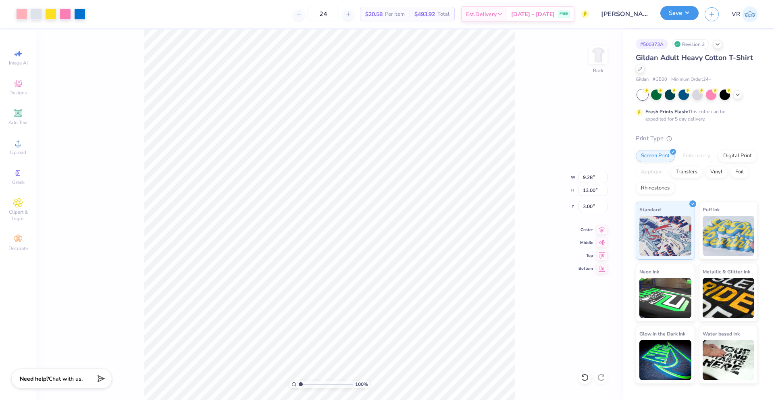
click at [668, 17] on button "Save" at bounding box center [679, 13] width 38 height 14
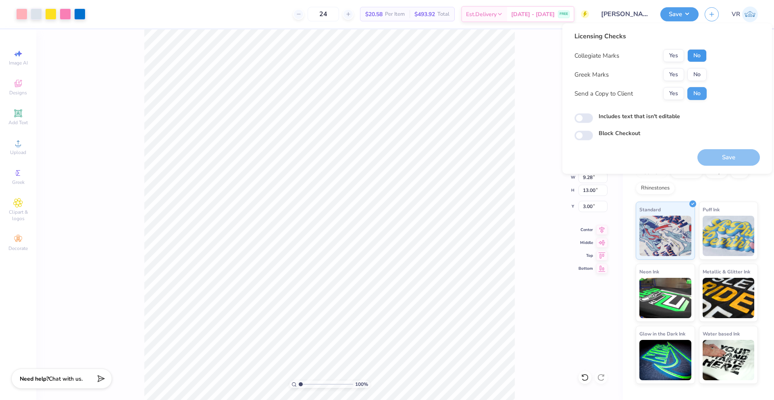
click at [698, 56] on button "No" at bounding box center [696, 55] width 19 height 13
click at [675, 77] on button "Yes" at bounding box center [673, 74] width 21 height 13
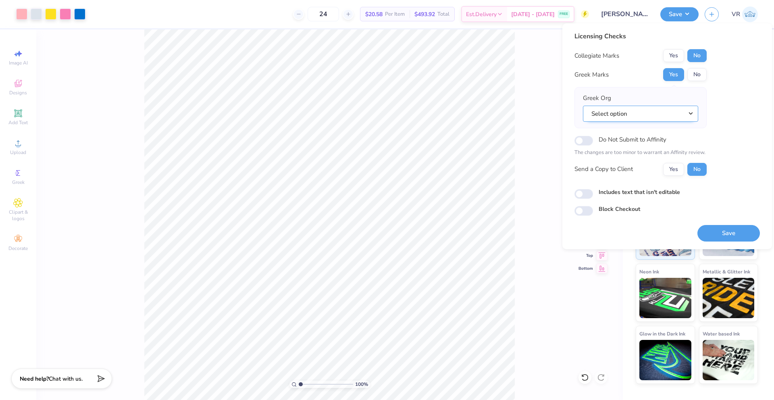
click at [677, 112] on button "Select option" at bounding box center [640, 114] width 115 height 17
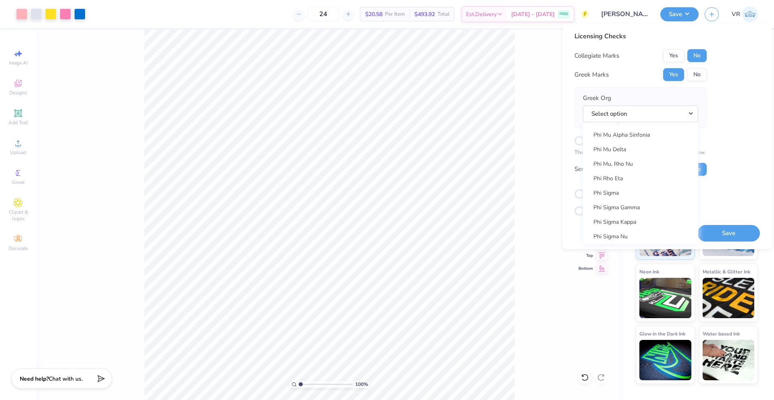
scroll to position [4471, 0]
click at [693, 76] on button "No" at bounding box center [696, 74] width 19 height 13
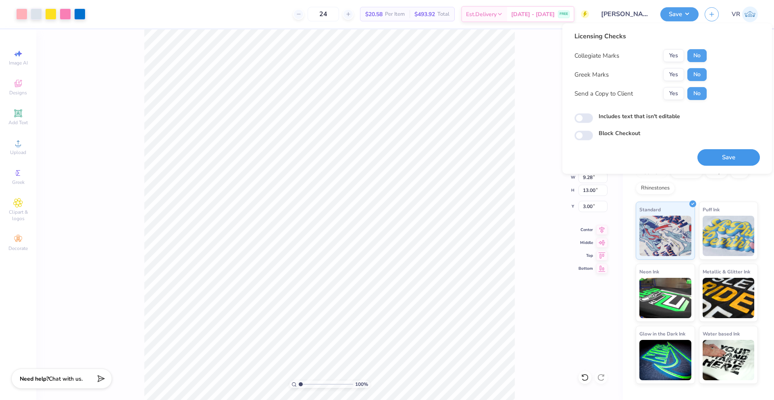
click at [722, 155] on button "Save" at bounding box center [729, 157] width 62 height 17
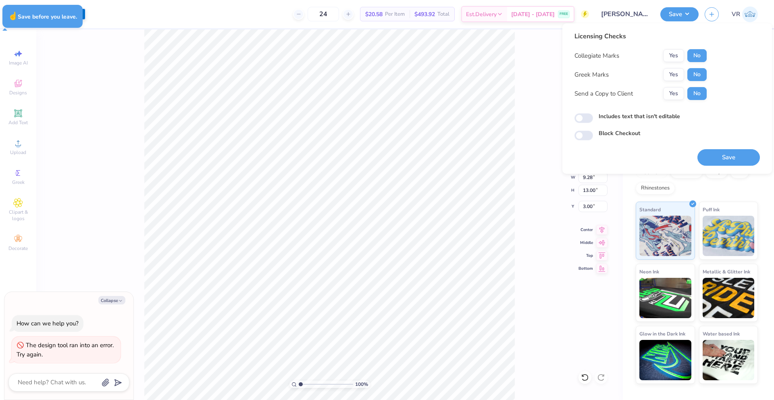
type textarea "x"
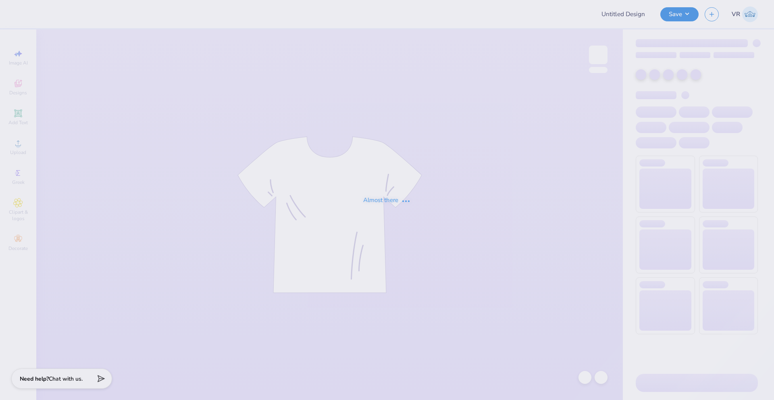
type input "[PERSON_NAME] : [GEOGRAPHIC_DATA][PERSON_NAME]"
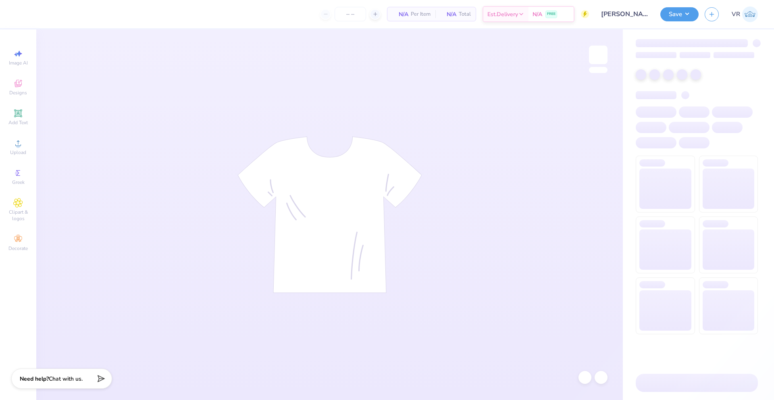
type input "24"
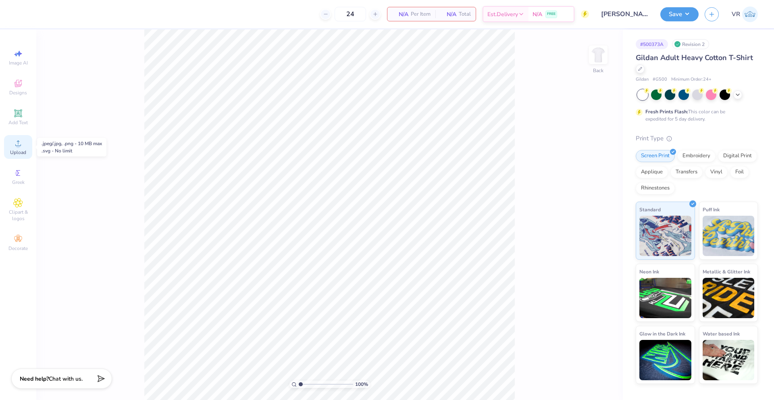
click at [15, 150] on span "Upload" at bounding box center [18, 152] width 16 height 6
click at [590, 378] on div at bounding box center [585, 377] width 13 height 13
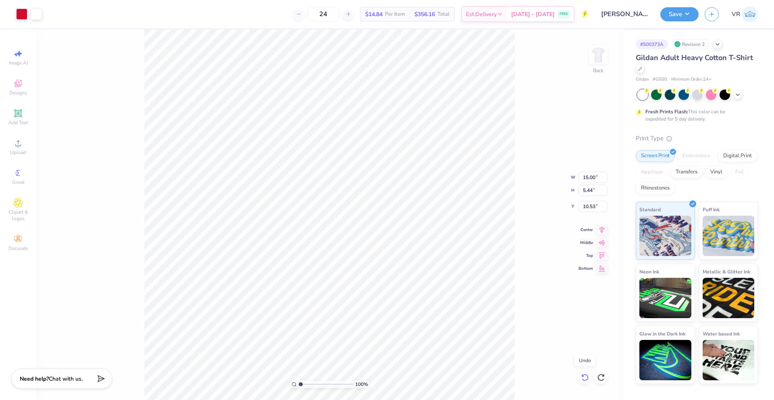
click at [590, 377] on div at bounding box center [585, 377] width 13 height 13
click at [585, 377] on div "100 % Back" at bounding box center [329, 214] width 587 height 371
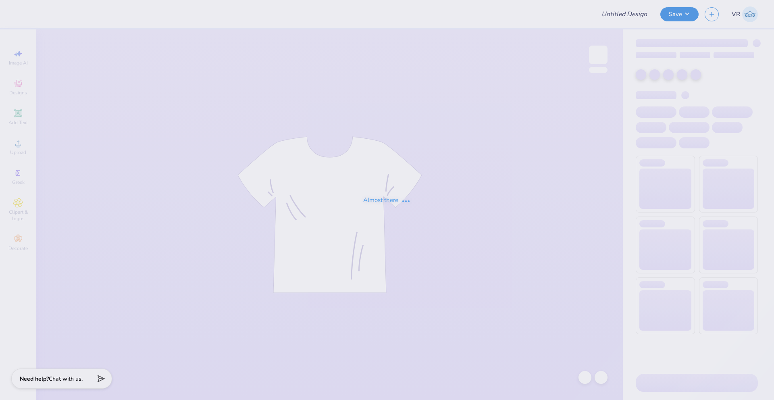
type input "[PERSON_NAME] : [GEOGRAPHIC_DATA][PERSON_NAME]"
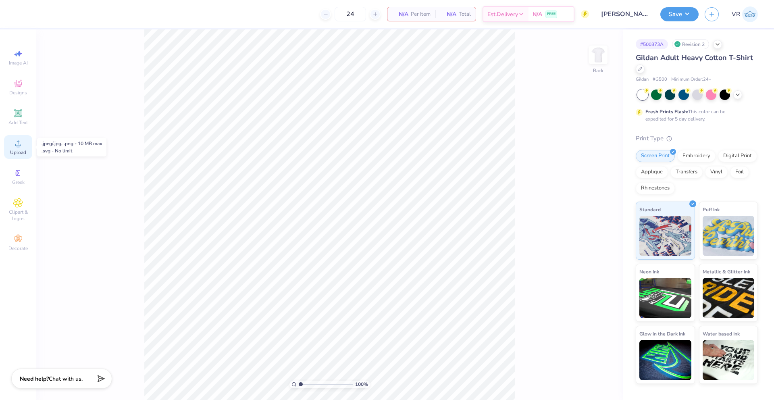
click at [16, 148] on div "Upload" at bounding box center [18, 147] width 28 height 24
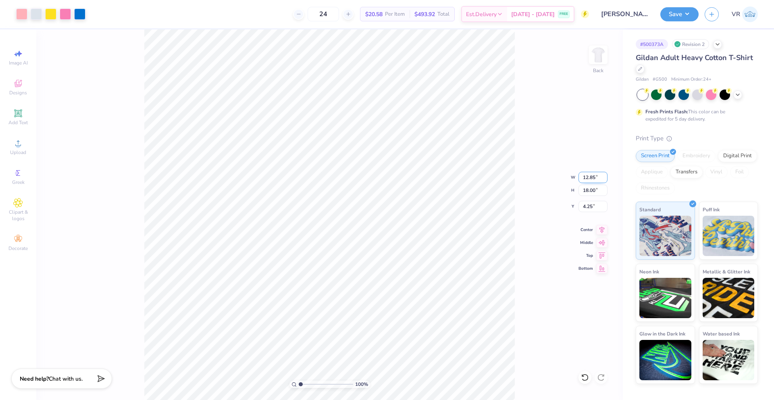
click at [587, 179] on input "12.85" at bounding box center [593, 177] width 29 height 11
type input "9.28"
type input "13.00"
click at [590, 208] on input "6.75" at bounding box center [593, 206] width 29 height 11
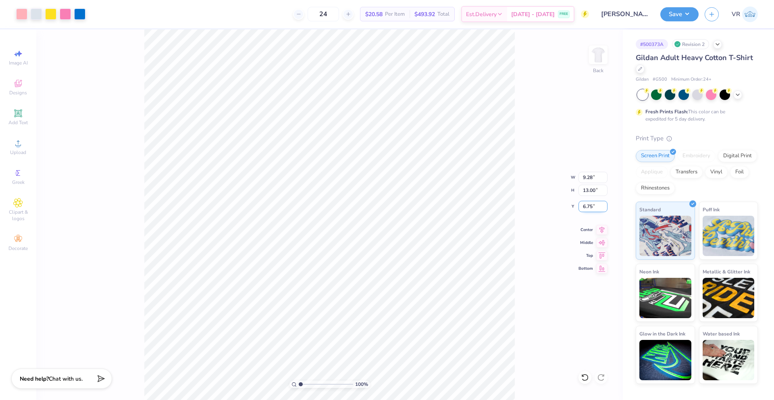
click at [590, 208] on input "6.75" at bounding box center [593, 206] width 29 height 11
type input "3.00"
click at [675, 17] on button "Save" at bounding box center [679, 13] width 38 height 14
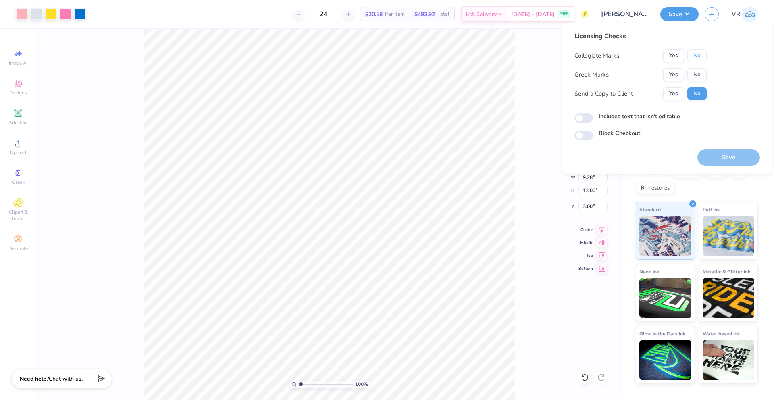
drag, startPoint x: 693, startPoint y: 54, endPoint x: 695, endPoint y: 67, distance: 12.8
click at [693, 54] on button "No" at bounding box center [696, 55] width 19 height 13
click at [699, 76] on button "No" at bounding box center [696, 74] width 19 height 13
click at [735, 158] on button "Save" at bounding box center [729, 157] width 62 height 17
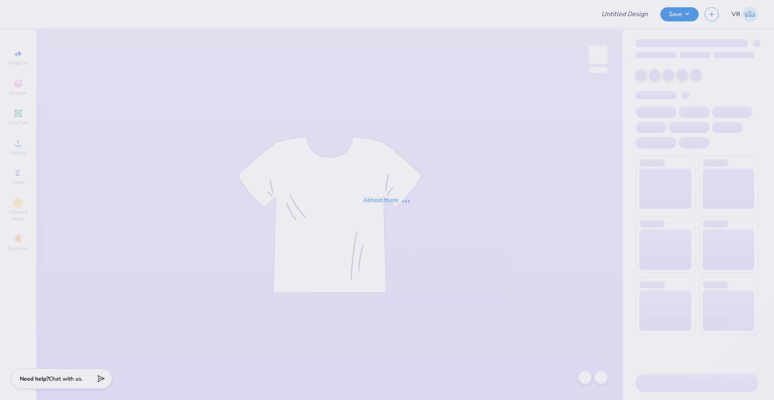
type input "Pi Kap War of Roses"
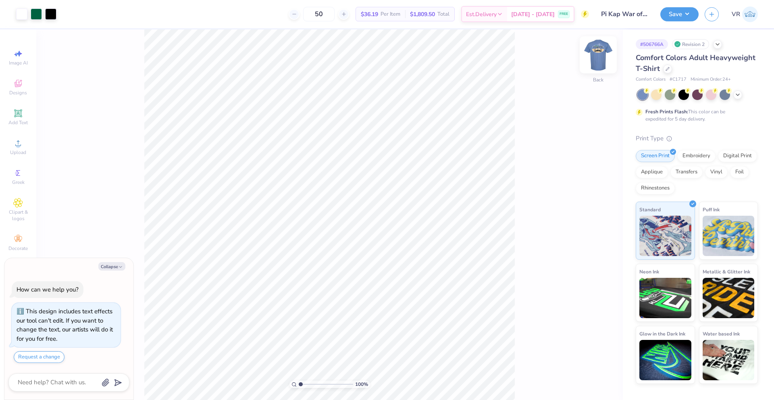
click at [596, 56] on img at bounding box center [598, 55] width 32 height 32
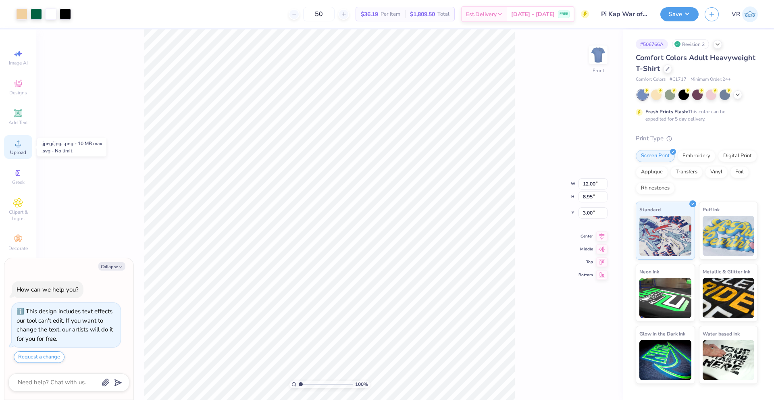
click at [22, 149] on span "Upload" at bounding box center [18, 152] width 16 height 6
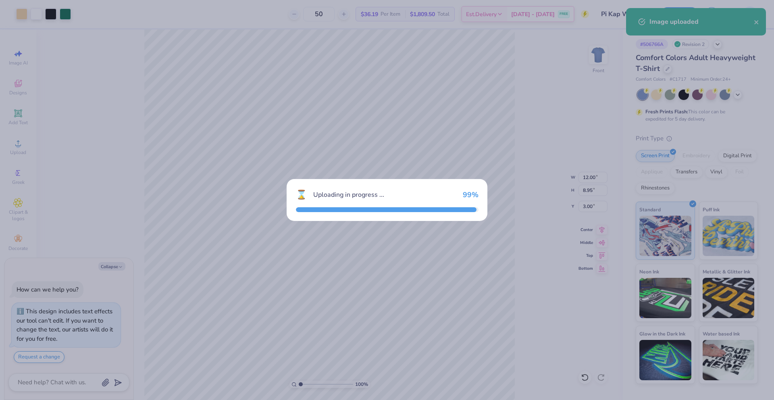
type textarea "x"
type input "14.53"
type input "10.85"
type input "8.33"
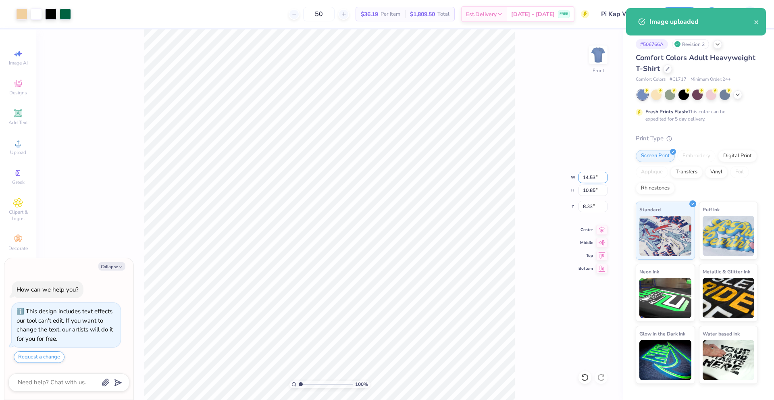
click at [589, 176] on input "14.53" at bounding box center [593, 177] width 29 height 11
type input "12"
type textarea "x"
type input "12.00"
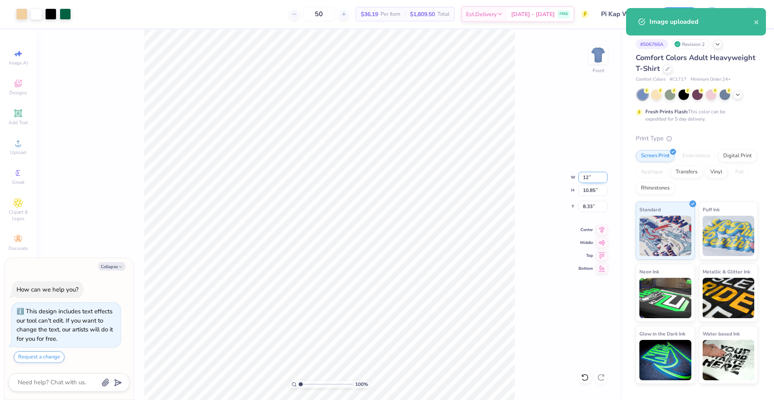
type input "8.96"
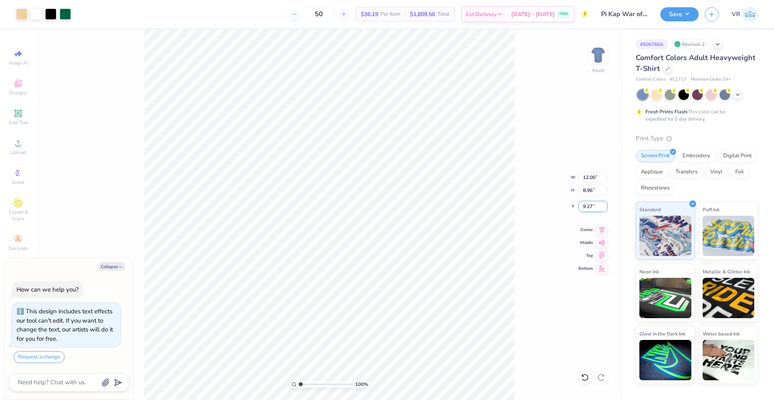
click at [585, 207] on input "9.27" at bounding box center [593, 206] width 29 height 11
type input "3"
type textarea "x"
type input "3.00"
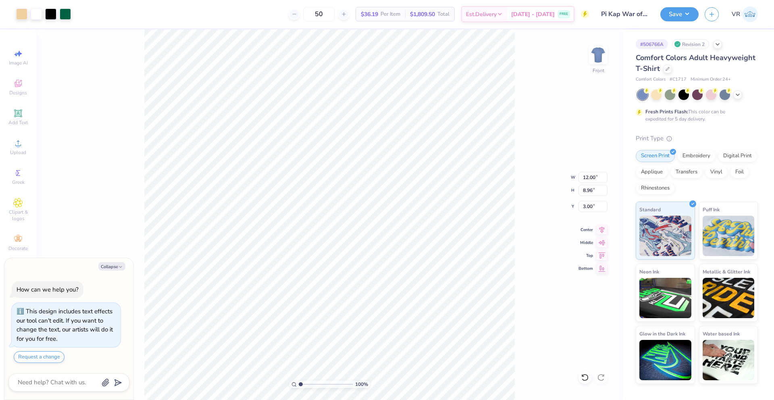
type textarea "x"
type input "9.54"
type textarea "x"
type input "8.95"
type input "3.00"
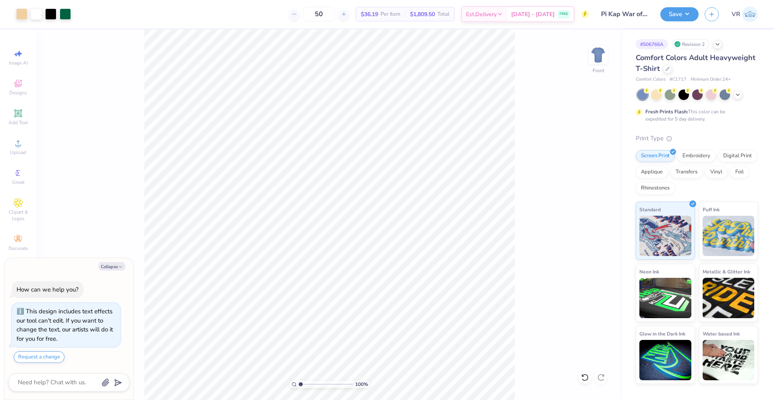
type textarea "x"
click at [585, 206] on input "9.54" at bounding box center [593, 206] width 29 height 11
type input "3"
type textarea "x"
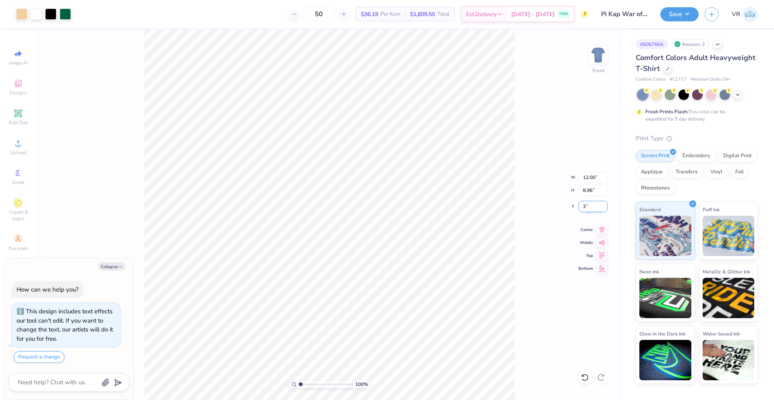
type input "3.00"
type textarea "x"
